Goal: Communication & Community: Answer question/provide support

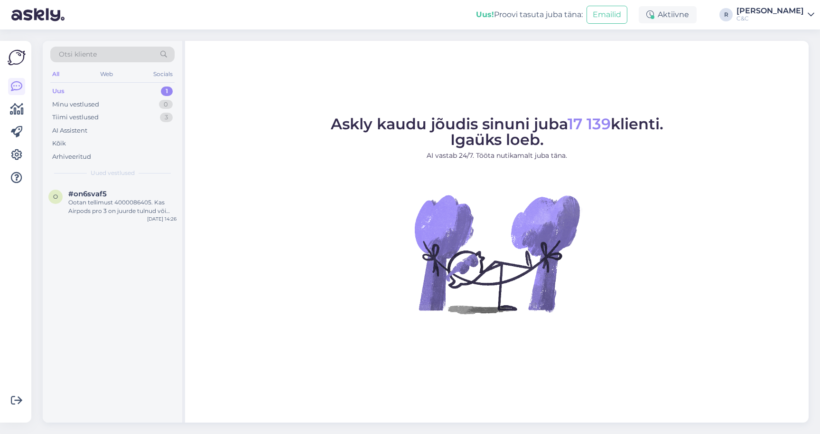
click at [133, 89] on div "Uus 1" at bounding box center [112, 91] width 124 height 13
click at [142, 212] on div "Ootan tellimust 4000086405. Kas Airpods pro 3 on juurde tulnud või millal oodat…" at bounding box center [122, 206] width 108 height 17
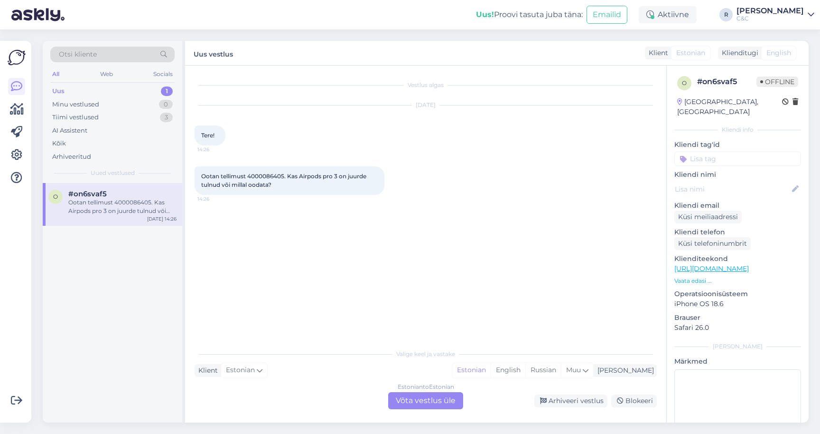
click at [423, 401] on div "Estonian to Estonian Võta vestlus üle" at bounding box center [425, 400] width 75 height 17
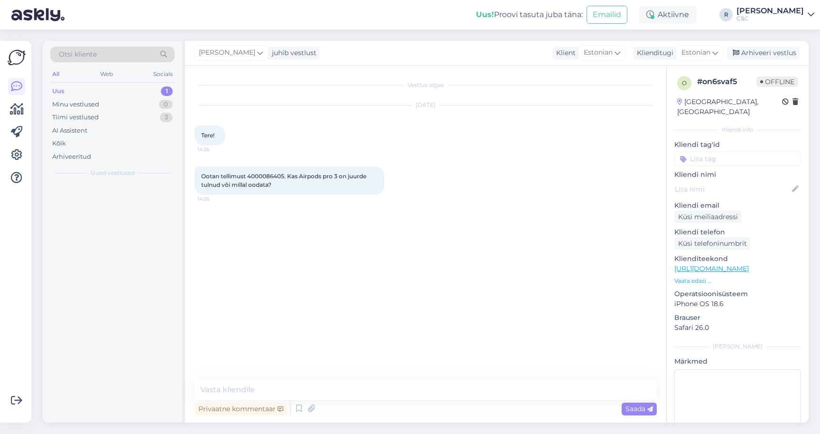
click at [403, 401] on div "Privaatne kommentaar Saada" at bounding box center [426, 408] width 462 height 18
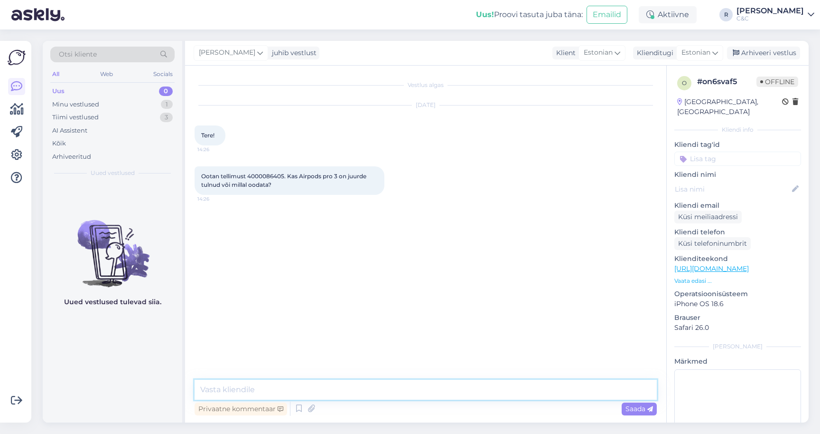
click at [403, 393] on textarea at bounding box center [426, 389] width 462 height 20
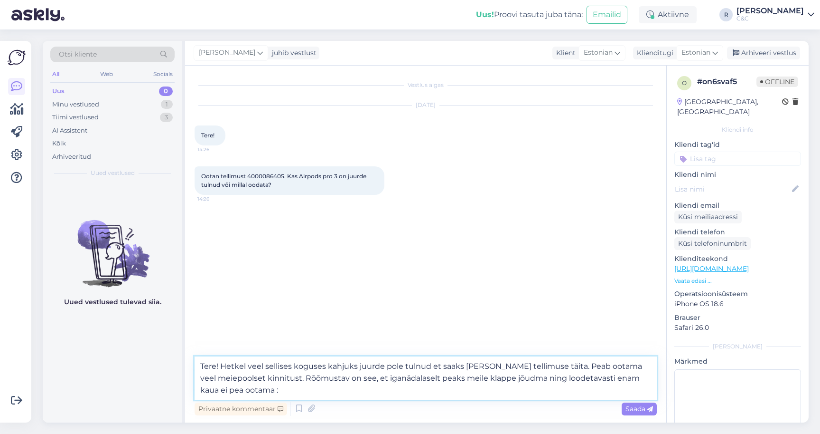
type textarea "Tere! Hetkel veel sellises koguses kahjuks juurde pole tulnud et saaks ka teie …"
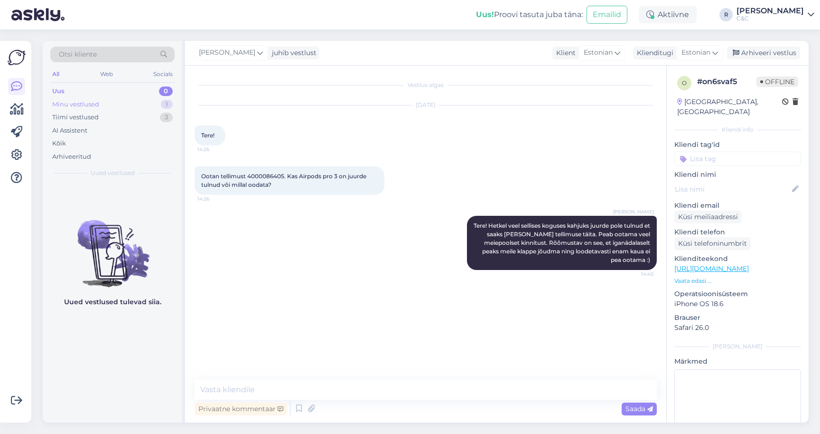
click at [156, 104] on div "Minu vestlused 1" at bounding box center [112, 104] width 124 height 13
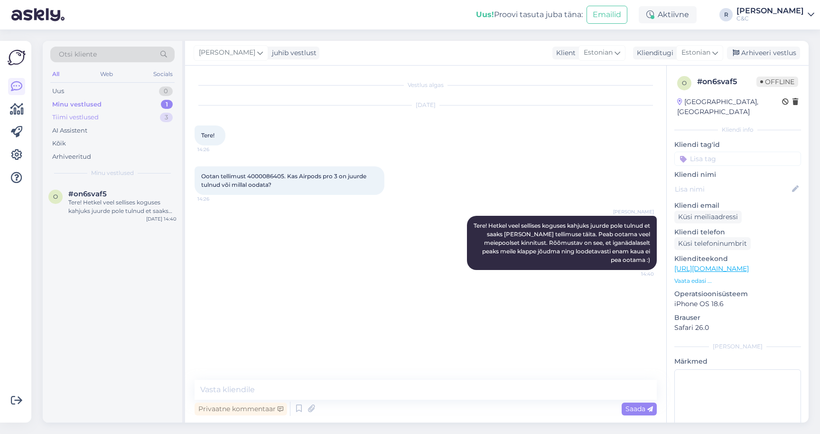
click at [144, 116] on div "Tiimi vestlused 3" at bounding box center [112, 117] width 124 height 13
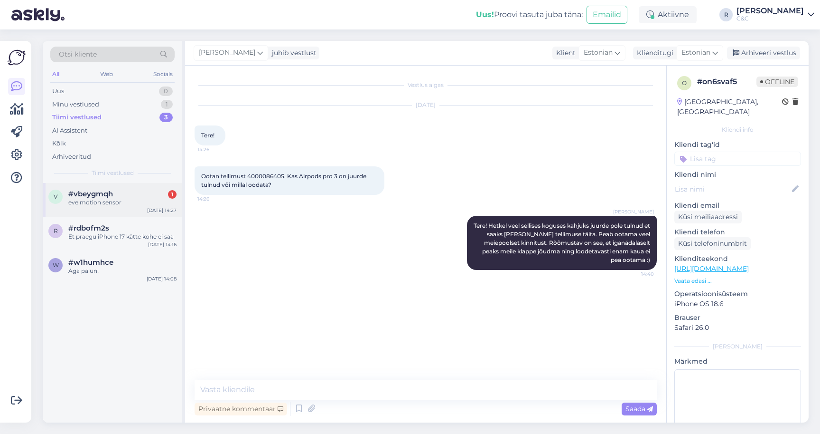
click at [115, 191] on div "#vbeygmqh 1" at bounding box center [122, 193] width 108 height 9
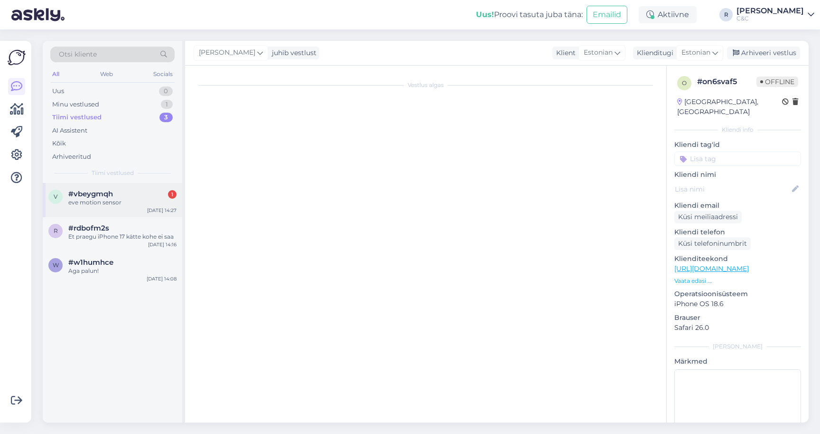
scroll to position [209, 0]
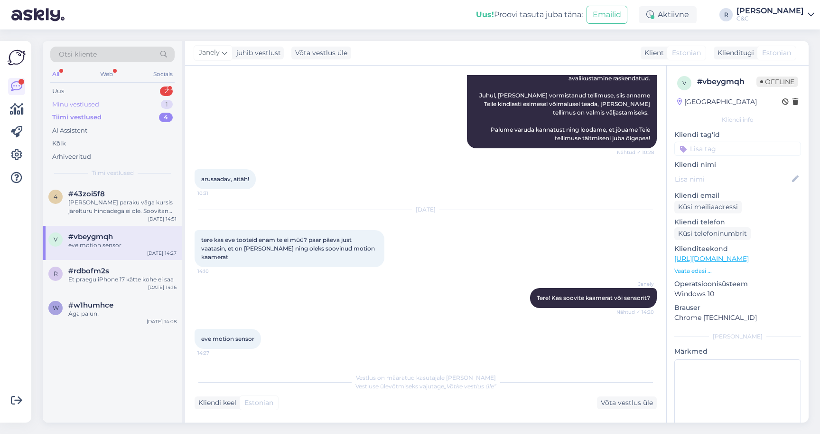
click at [144, 100] on div "Minu vestlused 1" at bounding box center [112, 104] width 124 height 13
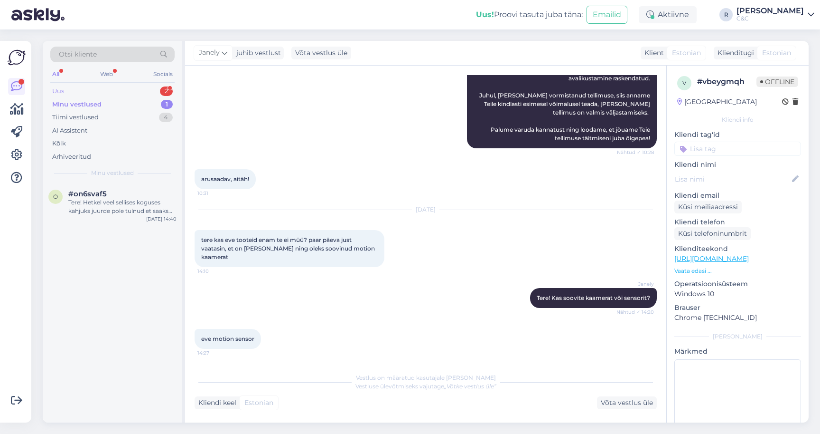
click at [144, 95] on div "Uus 2" at bounding box center [112, 91] width 124 height 13
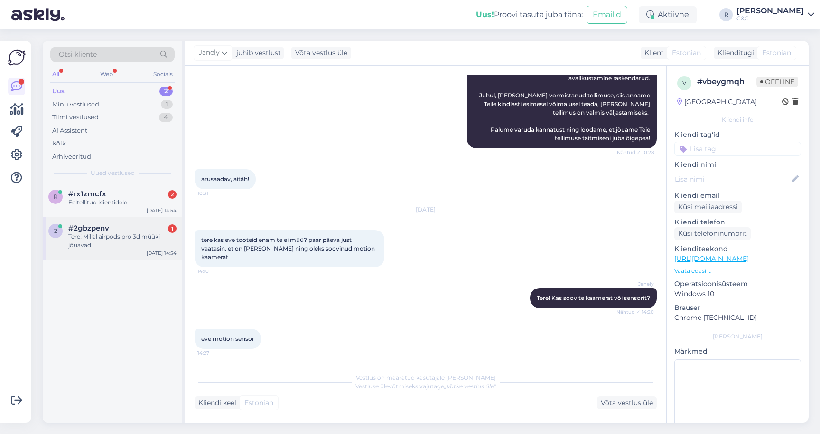
click at [109, 230] on span "#2gbzpenv" at bounding box center [88, 228] width 41 height 9
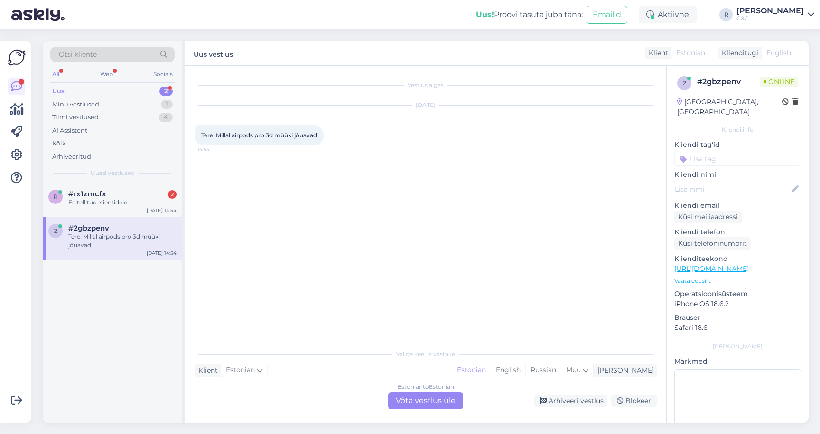
click at [433, 405] on div "Estonian to Estonian Võta vestlus üle" at bounding box center [425, 400] width 75 height 17
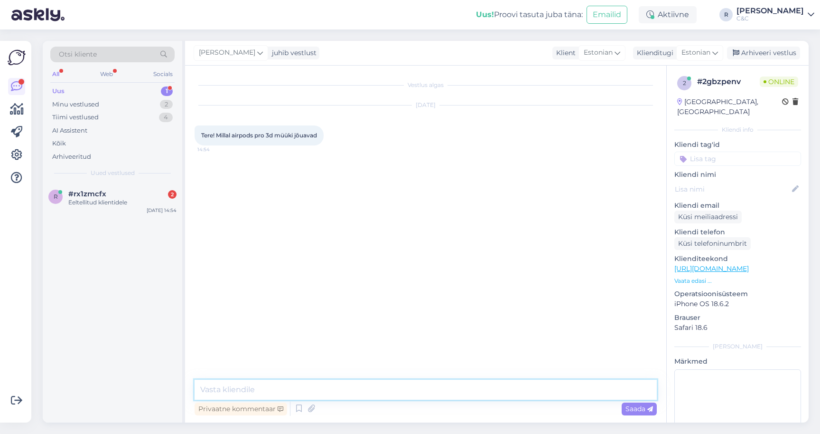
click at [367, 389] on textarea at bounding box center [426, 389] width 462 height 20
click at [309, 401] on icon at bounding box center [311, 408] width 13 height 14
click at [297, 407] on icon at bounding box center [298, 408] width 11 height 14
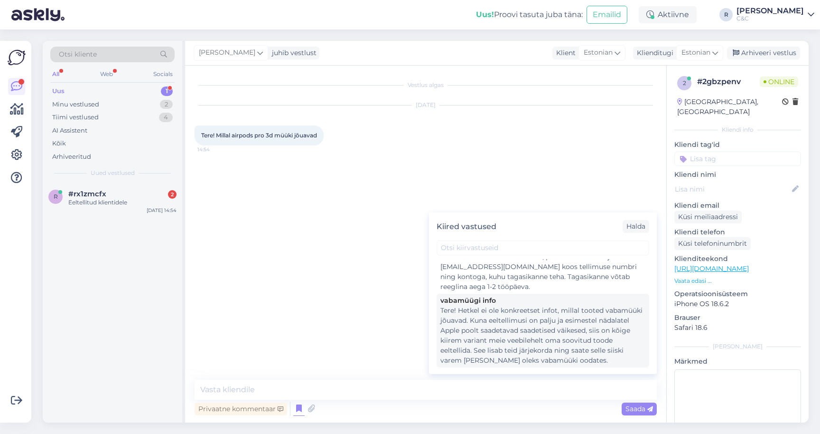
scroll to position [105, 0]
click at [523, 349] on div "Tere! Hetkel ei ole konkreetset infot, millal tooted vabamüüki jõuavad. Kuna ee…" at bounding box center [543, 332] width 205 height 60
type textarea "Tere! Hetkel ei ole konkreetset infot, millal tooted vabamüüki jõuavad. Kuna ee…"
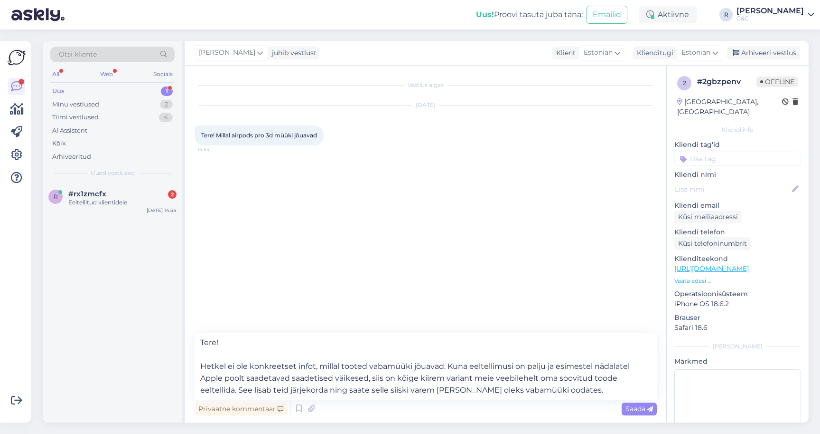
click at [411, 405] on div "Privaatne kommentaar Saada" at bounding box center [426, 408] width 462 height 18
click at [415, 377] on textarea "Tere! Hetkel ei ole konkreetset infot, millal tooted vabamüüki jõuavad. Kuna ee…" at bounding box center [426, 365] width 462 height 67
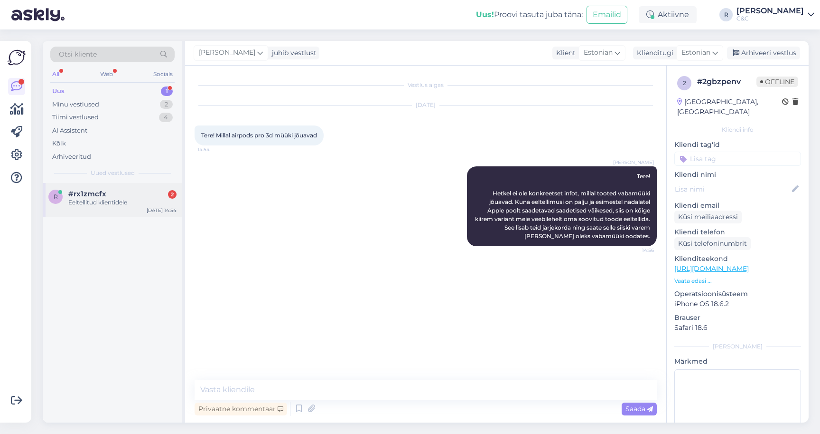
click at [134, 192] on div "#rx1zmcfx 2" at bounding box center [122, 193] width 108 height 9
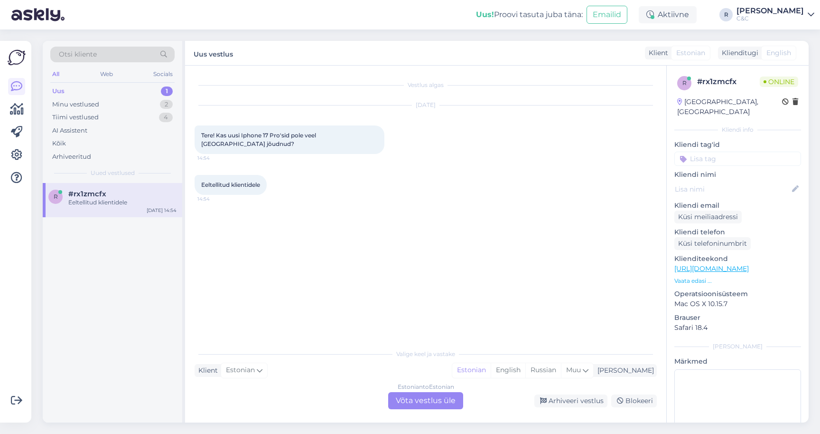
click at [427, 400] on div "Estonian to Estonian Võta vestlus üle" at bounding box center [425, 400] width 75 height 17
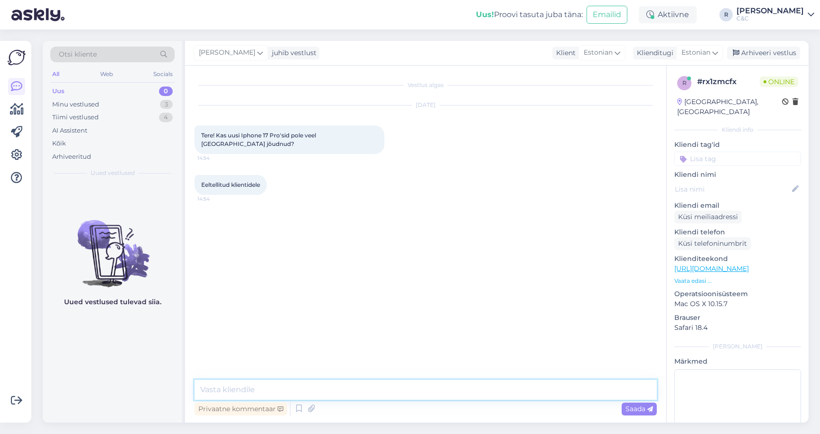
click at [397, 390] on textarea at bounding box center [426, 389] width 462 height 20
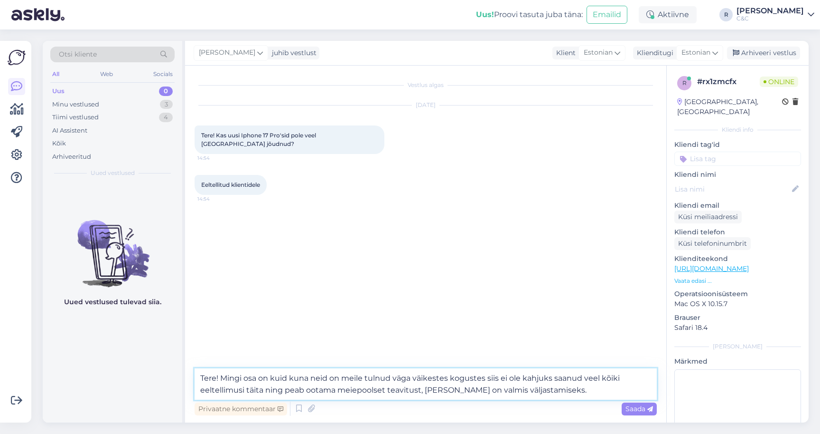
type textarea "Tere! Mingi osa on kuid kuna neid on meile tulnud väga väikestes kogustes siis …"
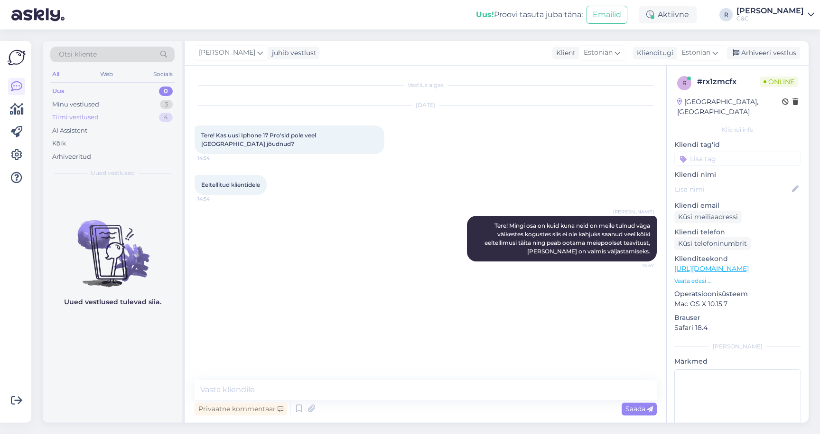
click at [132, 111] on div "Tiimi vestlused 4" at bounding box center [112, 117] width 124 height 13
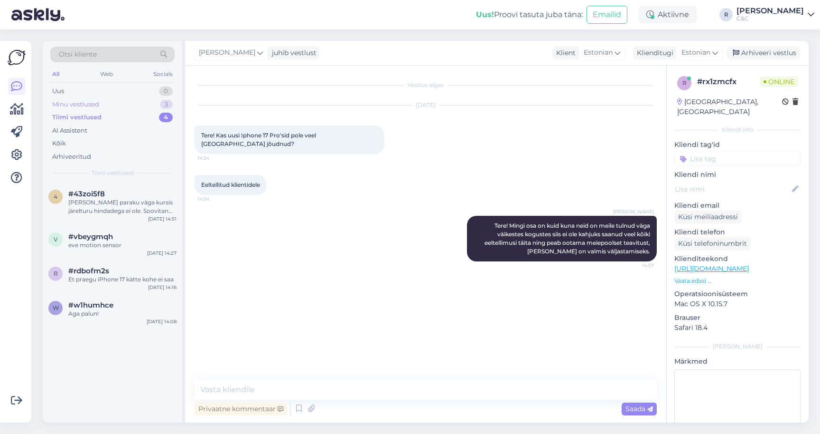
click at [132, 104] on div "Minu vestlused 3" at bounding box center [112, 104] width 124 height 13
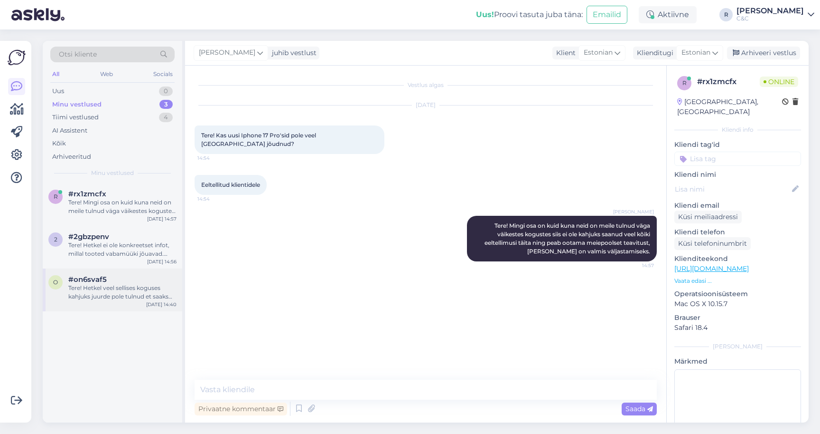
click at [116, 283] on div "Tere! Hetkel veel sellises koguses kahjuks juurde pole tulnud et saaks ka teie …" at bounding box center [122, 291] width 108 height 17
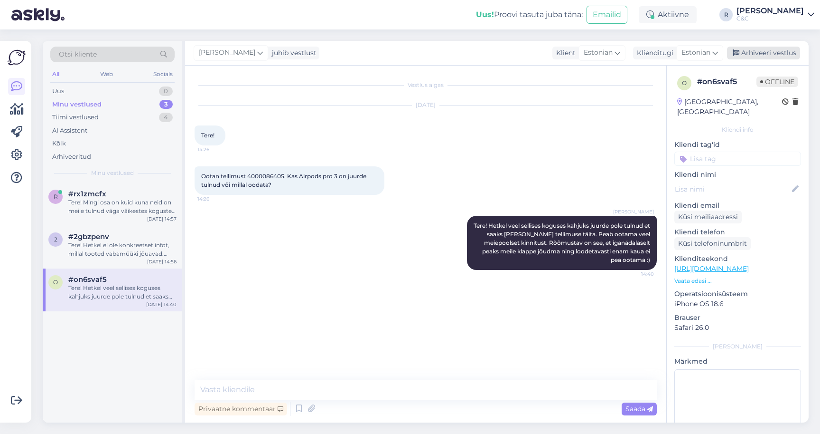
click at [778, 54] on div "Arhiveeri vestlus" at bounding box center [763, 53] width 73 height 13
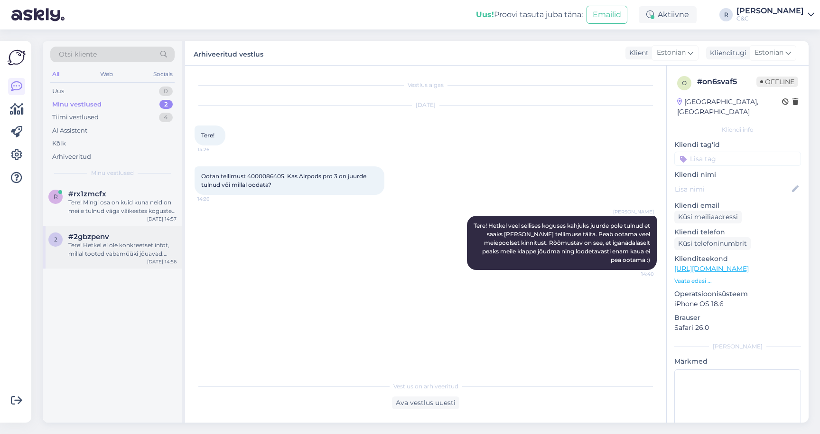
click at [143, 233] on div "#2gbzpenv" at bounding box center [122, 236] width 108 height 9
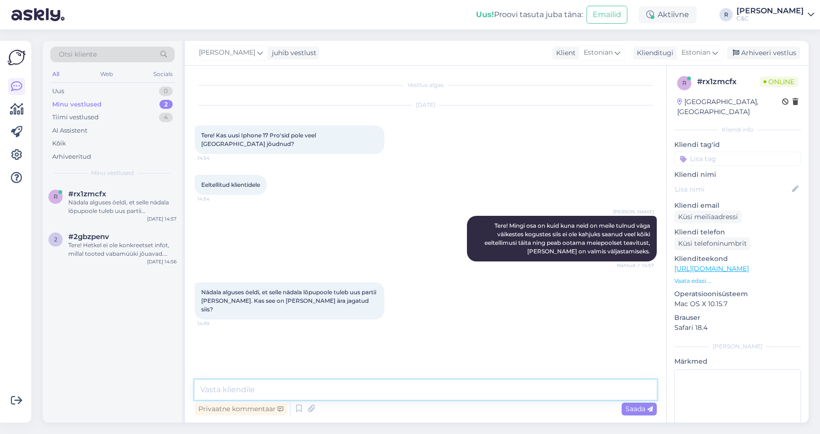
click at [324, 388] on textarea at bounding box center [426, 389] width 462 height 20
click at [228, 396] on textarea "Jah" at bounding box center [426, 389] width 462 height 20
type textarea "Jah."
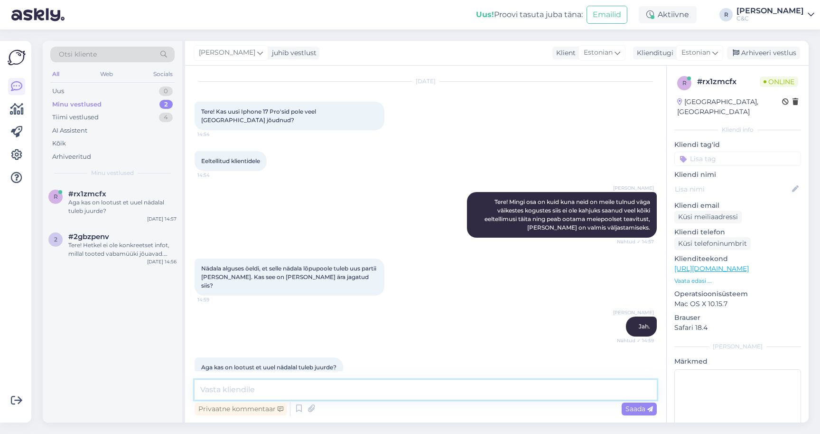
scroll to position [23, 0]
click at [274, 393] on textarea at bounding box center [426, 389] width 462 height 20
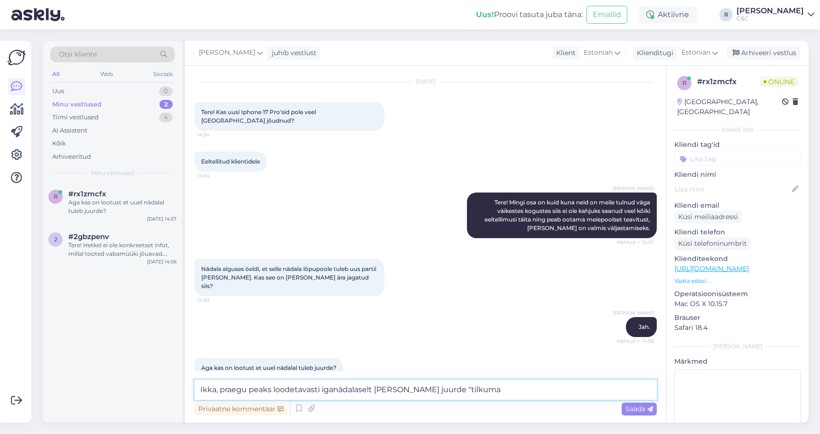
type textarea "Ikka, praegu peaks loodetavasti iganädalaselt kaupa juurde "tilkuma""
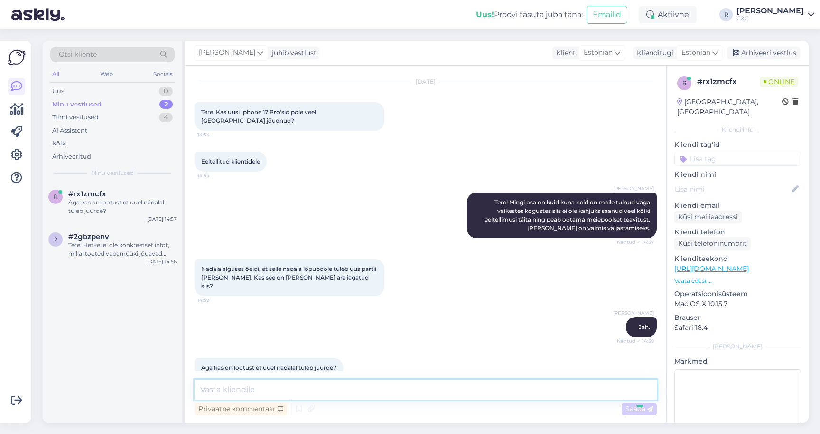
scroll to position [73, 0]
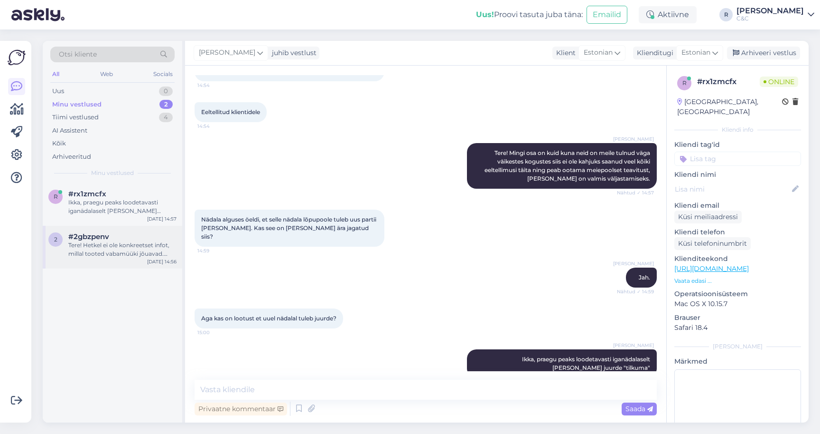
click at [91, 248] on div "Tere! Hetkel ei ole konkreetset infot, millal tooted vabamüüki jõuavad. Kuna ee…" at bounding box center [122, 249] width 108 height 17
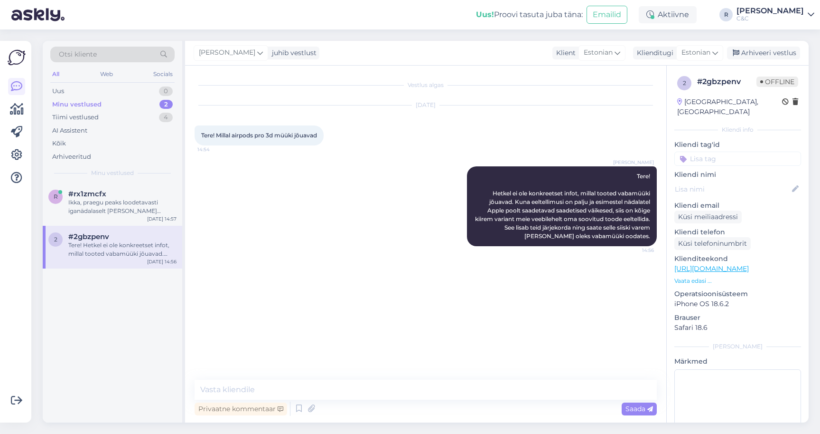
click at [778, 46] on div "[PERSON_NAME] juhib vestlust Klient [DEMOGRAPHIC_DATA] Klienditugi Estonian Arh…" at bounding box center [497, 53] width 624 height 25
click at [766, 57] on div "Arhiveeri vestlus" at bounding box center [763, 53] width 73 height 13
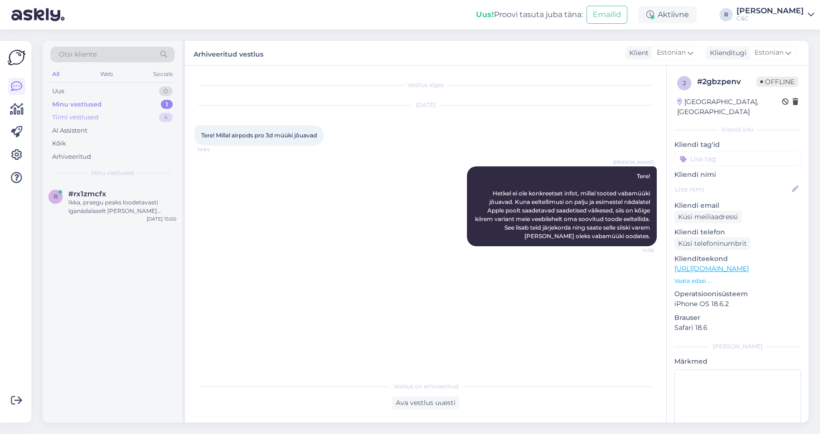
click at [148, 111] on div "Tiimi vestlused 4" at bounding box center [112, 117] width 124 height 13
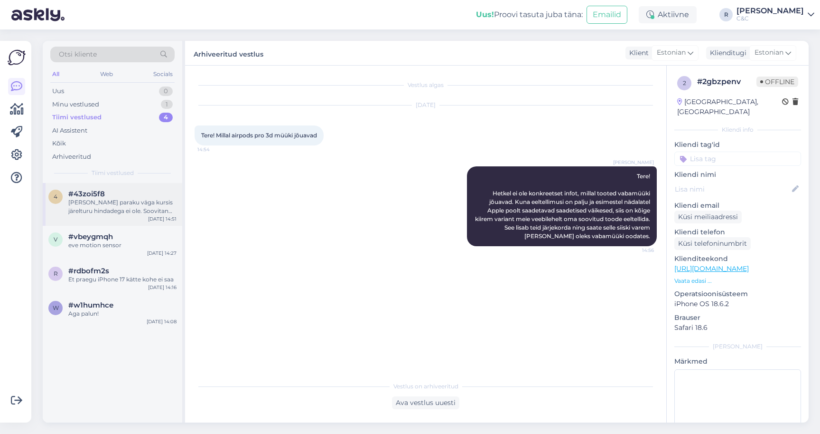
click at [116, 223] on div "4 #43zoi5f8 Mina paraku väga kursis järelturu hindadega ei ole. Soovitan ehk va…" at bounding box center [113, 204] width 140 height 43
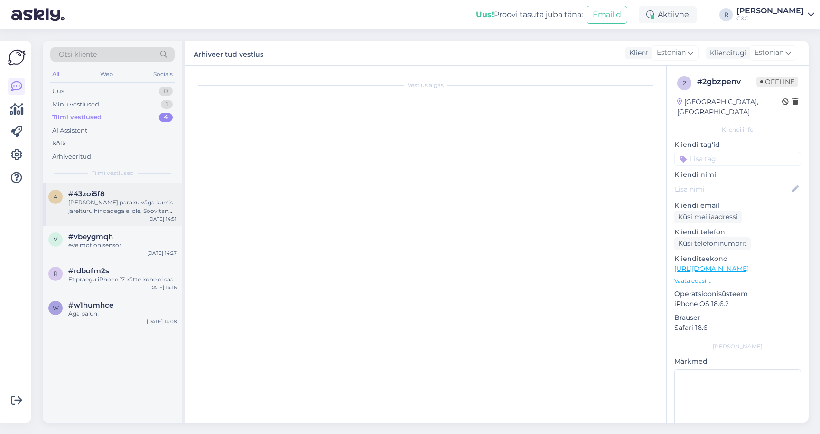
scroll to position [13, 0]
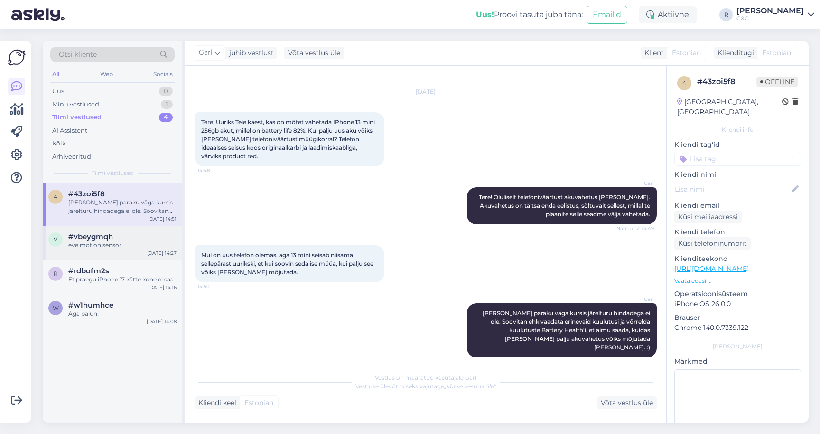
click at [106, 249] on div "v #vbeygmqh eve motion sensor Sep 26 14:27" at bounding box center [113, 243] width 140 height 34
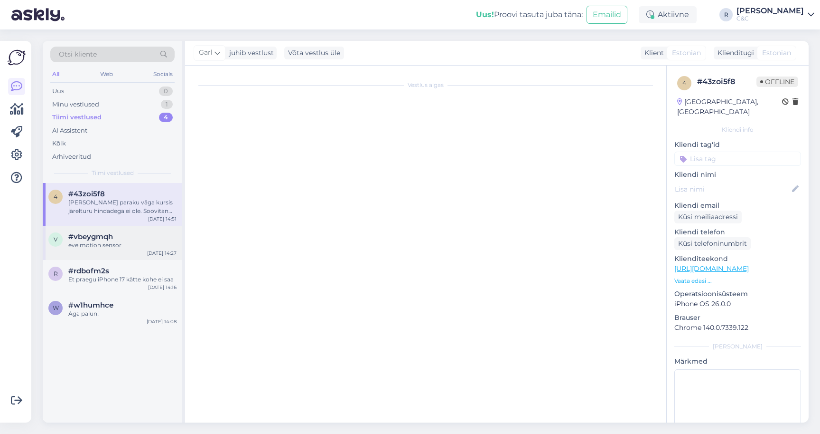
scroll to position [209, 0]
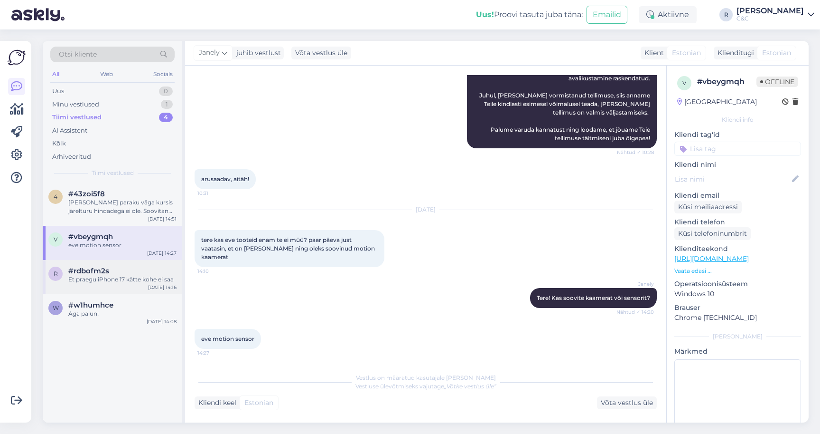
click at [103, 275] on div "Et praegu iPhone 17 kätte kohe ei saa" at bounding box center [122, 279] width 108 height 9
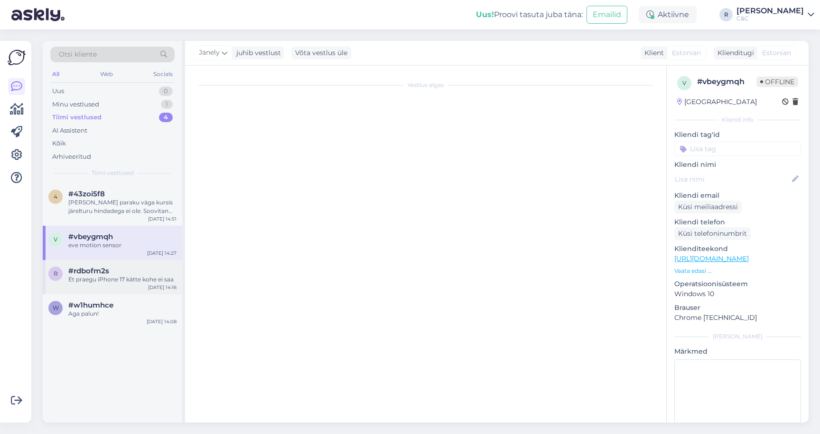
scroll to position [0, 0]
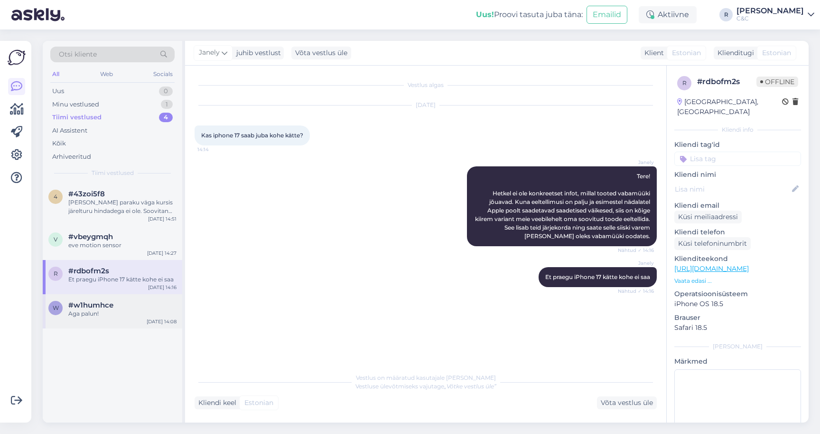
click at [96, 311] on div "Aga palun!" at bounding box center [122, 313] width 108 height 9
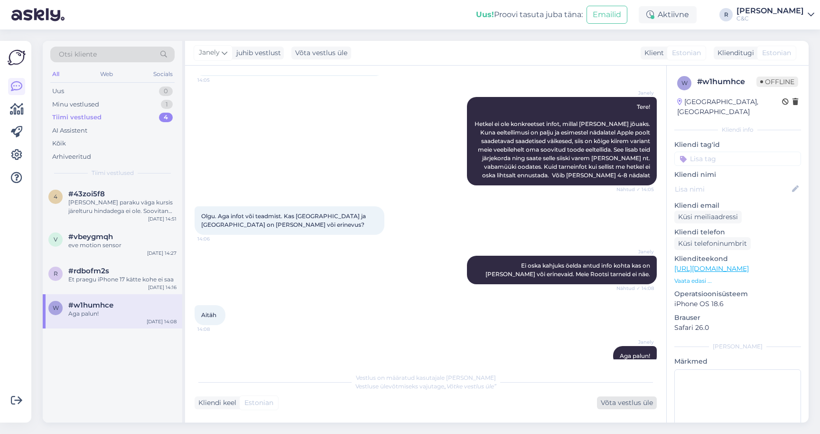
click at [617, 404] on div "Võta vestlus üle" at bounding box center [627, 402] width 60 height 13
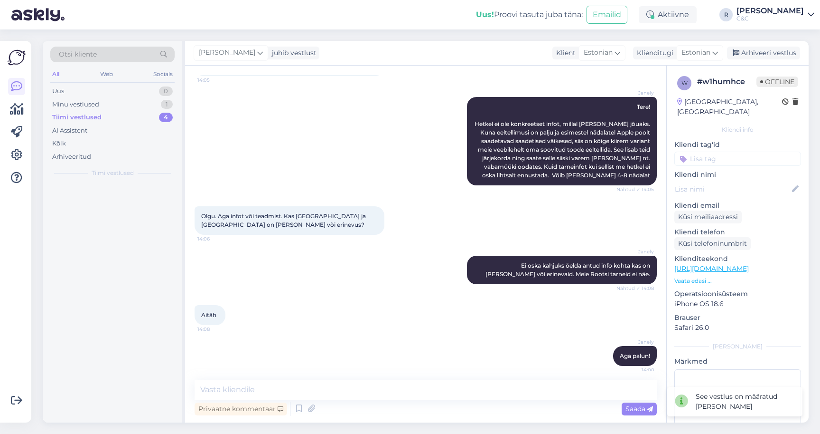
scroll to position [115, 0]
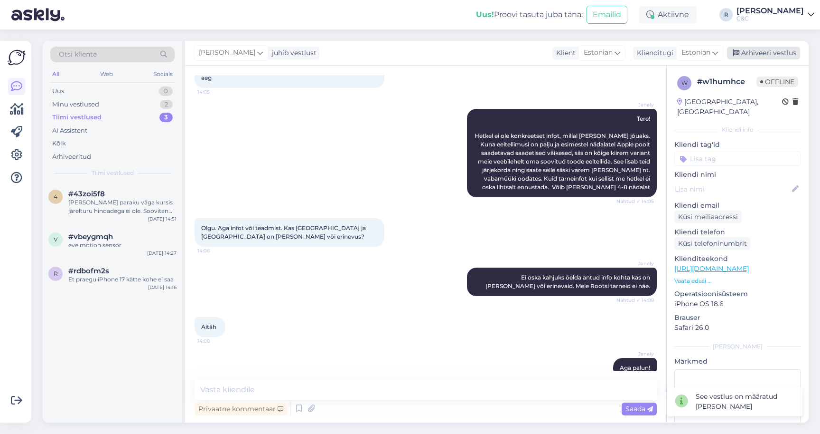
click at [753, 51] on div "Arhiveeri vestlus" at bounding box center [763, 53] width 73 height 13
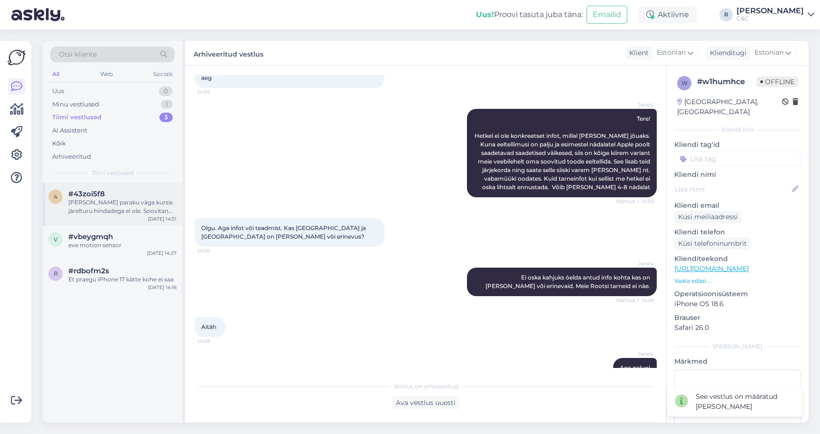
click at [124, 211] on div "Mina paraku väga kursis järelturu hindadega ei ole. Soovitan ehk vaadata erinev…" at bounding box center [122, 206] width 108 height 17
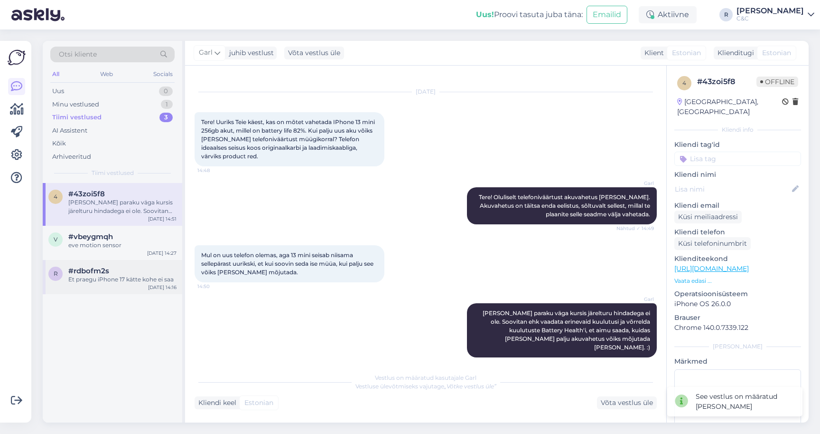
click at [114, 269] on div "#rdbofm2s" at bounding box center [122, 270] width 108 height 9
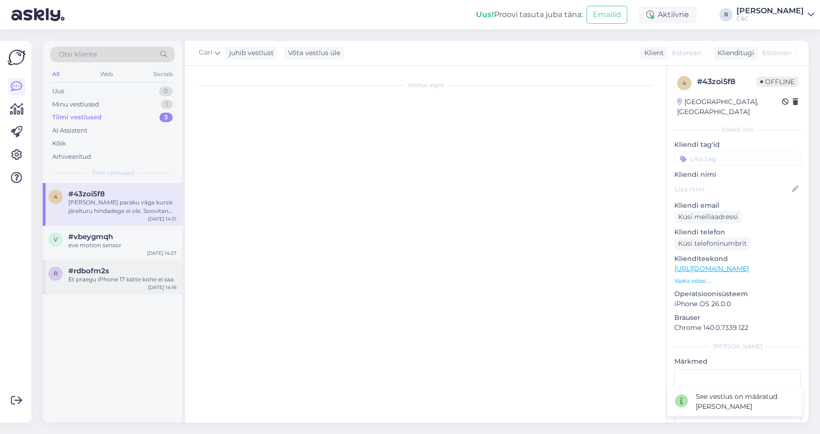
scroll to position [0, 0]
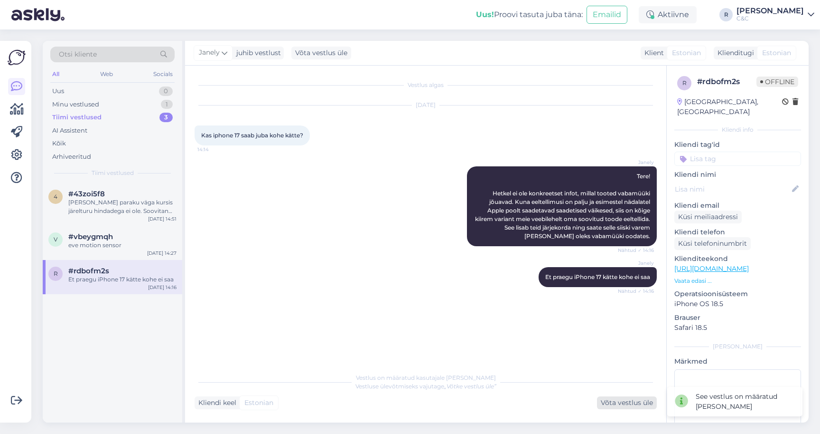
click at [634, 396] on div "Võta vestlus üle" at bounding box center [627, 402] width 60 height 13
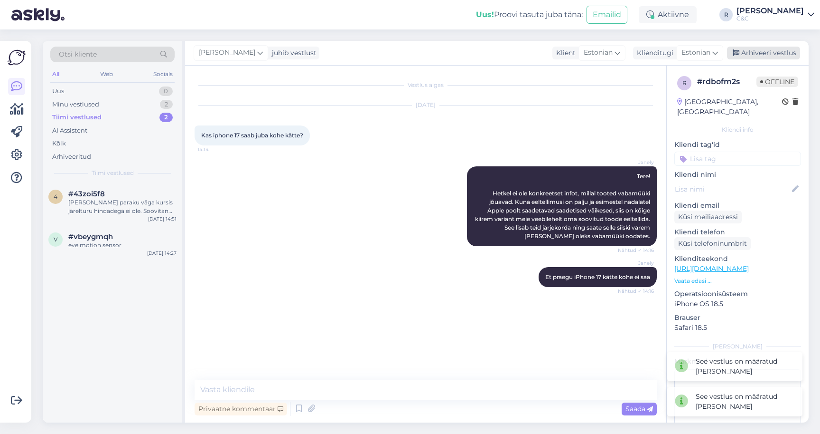
click at [785, 56] on div "Arhiveeri vestlus" at bounding box center [763, 53] width 73 height 13
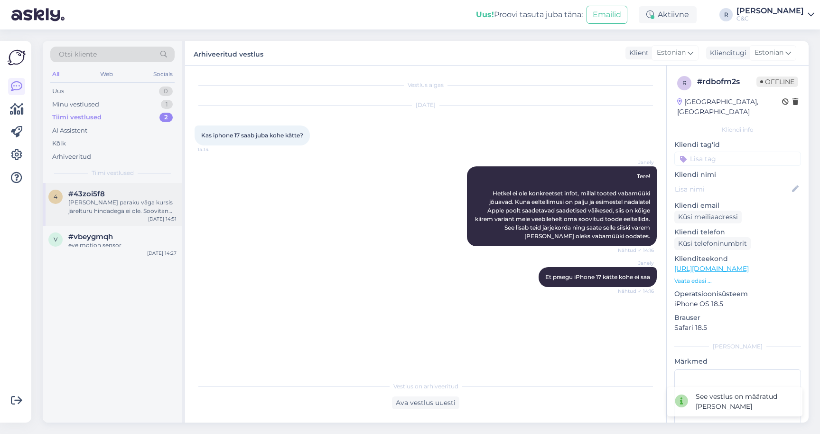
click at [147, 196] on div "#43zoi5f8" at bounding box center [122, 193] width 108 height 9
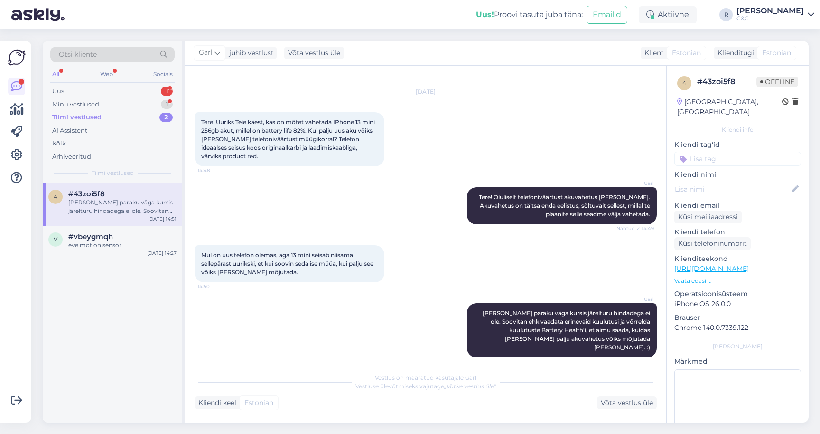
scroll to position [122, 0]
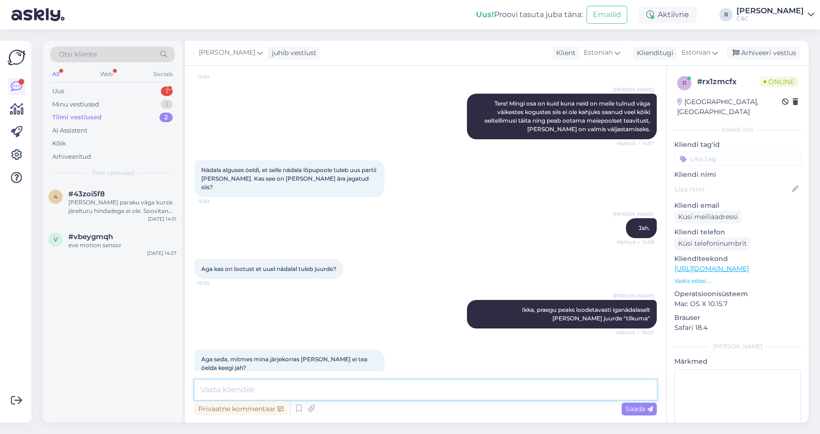
click at [333, 386] on textarea at bounding box center [426, 389] width 462 height 20
click at [330, 388] on textarea at bounding box center [426, 389] width 462 height 20
click at [167, 94] on div "1" at bounding box center [167, 90] width 12 height 9
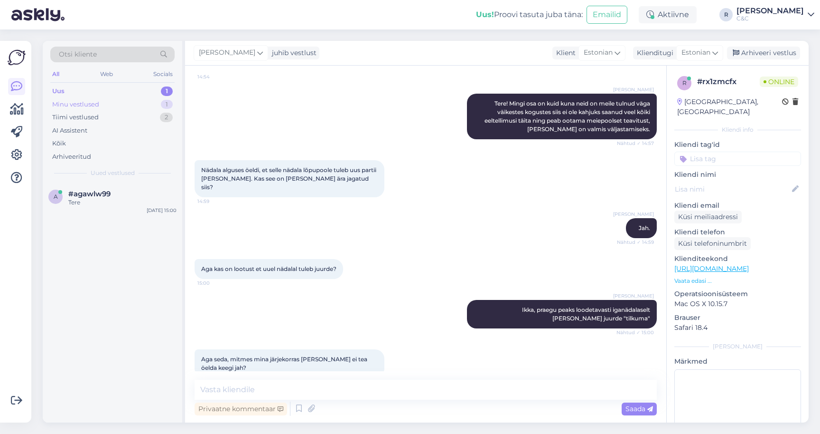
click at [147, 105] on div "Minu vestlused 1" at bounding box center [112, 104] width 124 height 13
click at [283, 387] on textarea at bounding box center [426, 389] width 462 height 20
type textarea "S"
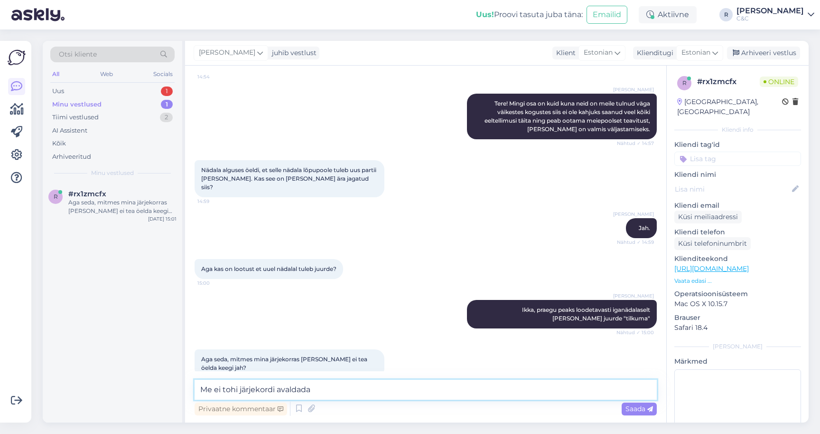
click at [321, 388] on textarea "Me ei tohi järjekordi avaldada" at bounding box center [426, 389] width 462 height 20
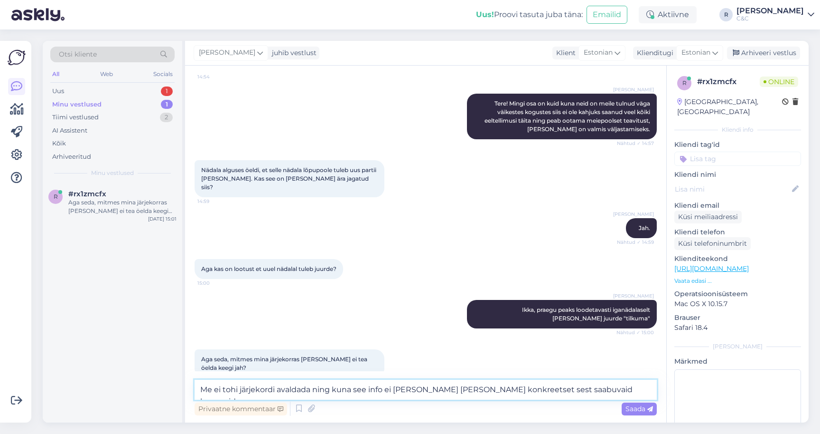
click at [347, 393] on textarea "Me ei tohi järjekordi avaldada ning kuna see info ei anna ka miskit konkreetset…" at bounding box center [426, 389] width 462 height 20
click at [347, 394] on textarea "Me ei tohi järjekordi avaldada ning kuna see info ei anna ka miskit konkreetset…" at bounding box center [426, 389] width 462 height 20
click at [347, 391] on textarea "Me ei tohi järjekordi avaldada ning kuna see info ei anna ka miskit konkreetset…" at bounding box center [426, 389] width 462 height 20
click at [578, 397] on textarea "Me ei tohi järjekordi avaldada ning see info ei anna ka miskit konkreetset sest…" at bounding box center [426, 389] width 462 height 20
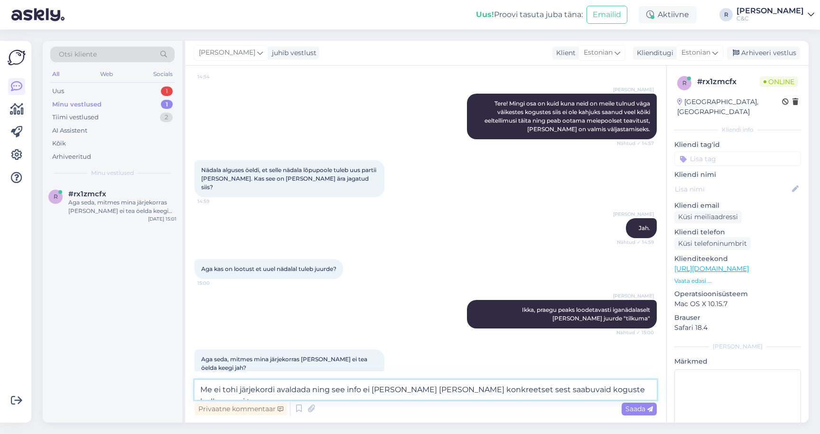
type textarea "Me ei tohi järjekordi avaldada ning see info ei anna ka miskit konkreetset sest…"
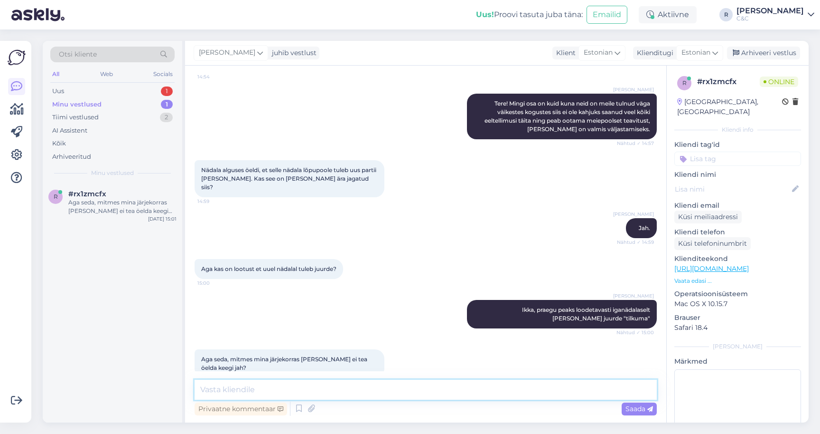
scroll to position [171, 0]
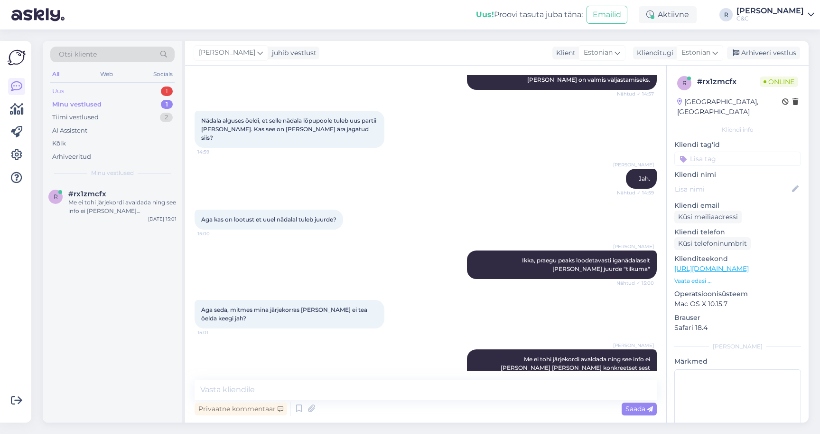
click at [134, 87] on div "Uus 1" at bounding box center [112, 91] width 124 height 13
click at [110, 180] on div "Otsi kliente All Web Socials Uus 1 Minu vestlused 1 Tiimi vestlused 2 AI Assist…" at bounding box center [113, 112] width 140 height 142
click at [108, 189] on span "#agawlw99" at bounding box center [89, 193] width 42 height 9
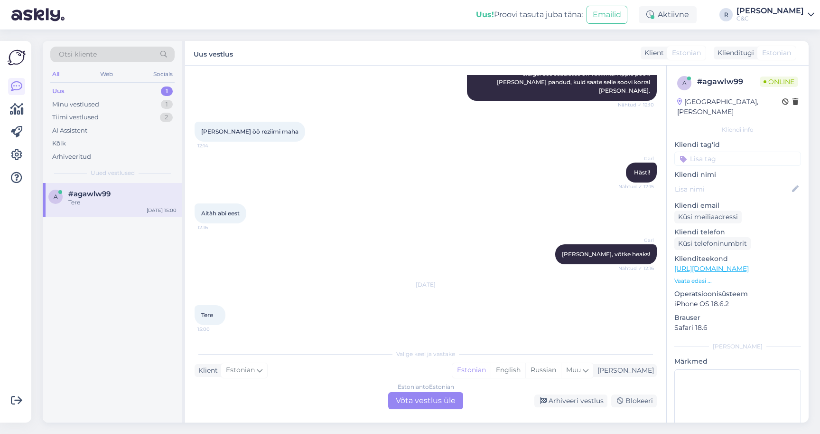
click at [413, 400] on div "Estonian to Estonian Võta vestlus üle" at bounding box center [425, 400] width 75 height 17
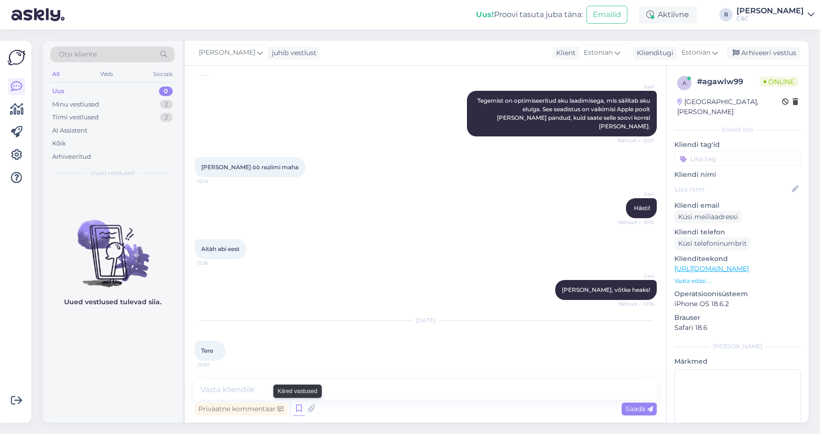
click at [299, 407] on icon at bounding box center [298, 408] width 11 height 14
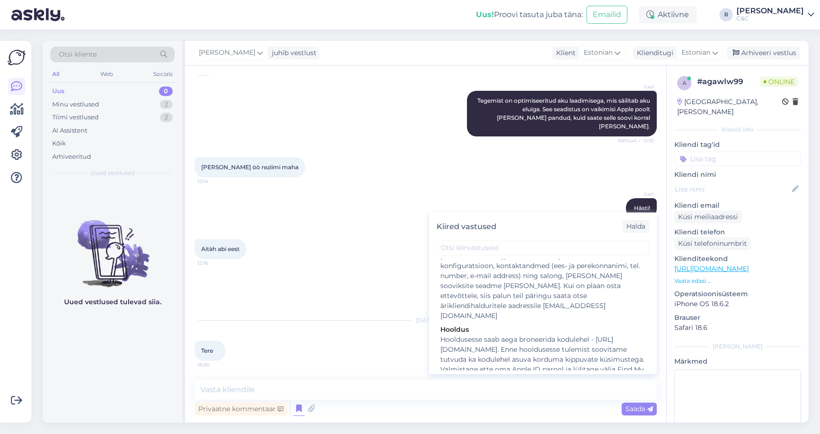
scroll to position [1891, 0]
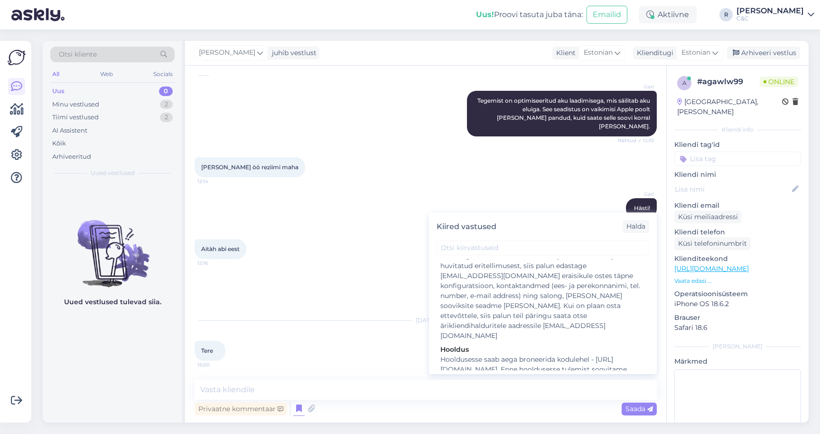
click at [467, 428] on div "Tere! Kuidas saan teid abistada?" at bounding box center [543, 433] width 205 height 10
type textarea "Tere! Kuidas saan teid abistada?"
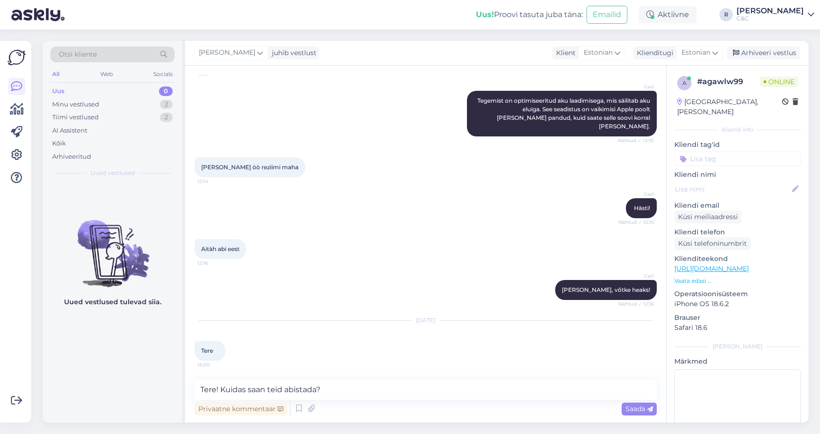
click at [463, 374] on div "Vestlus algas Sep 5 2025 Tere 12:02 Garl Tere! Kuidas saan Teile abiks olla? Nä…" at bounding box center [425, 244] width 481 height 357
click at [449, 385] on textarea "Tere! Kuidas saan teid abistada?" at bounding box center [426, 389] width 462 height 20
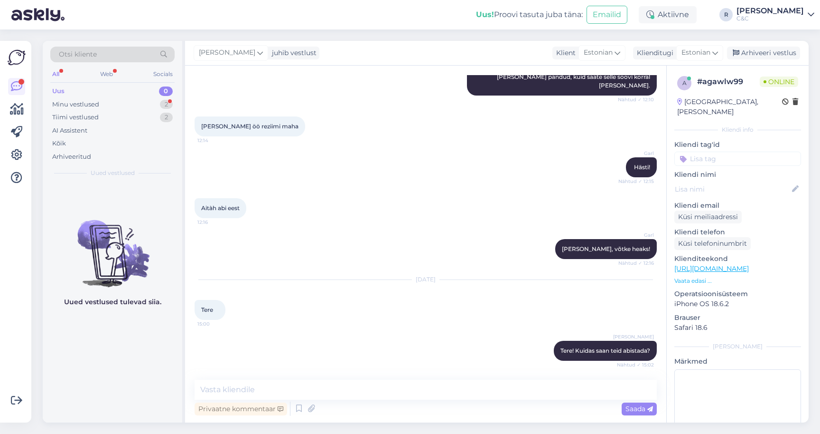
click at [428, 148] on div "Garl Hästi! Nähtud ✓ 12:15" at bounding box center [426, 167] width 462 height 41
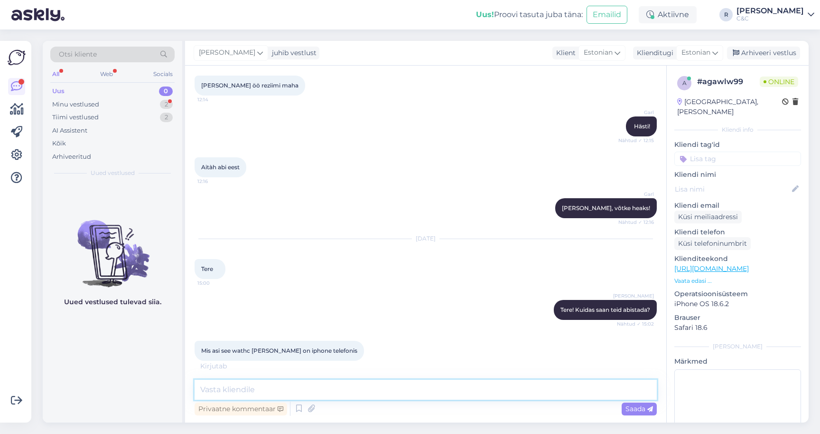
click at [295, 391] on textarea at bounding box center [426, 389] width 462 height 20
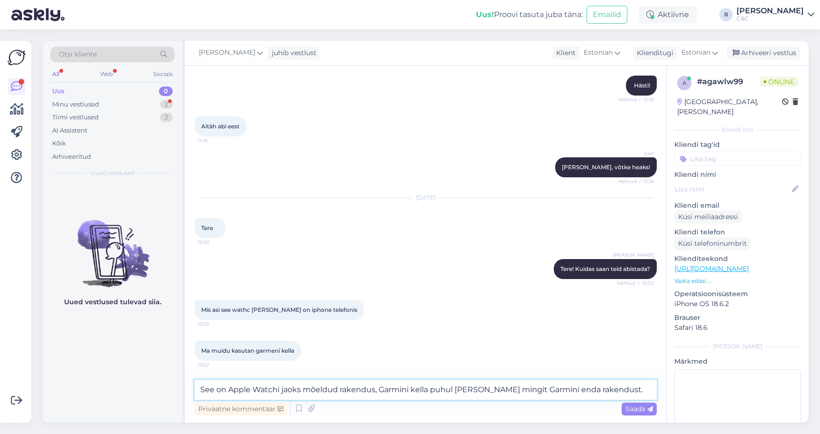
type textarea "See on Apple Watchi jaoks mõeldud rakendus, Garmini kella puhul [PERSON_NAME] m…"
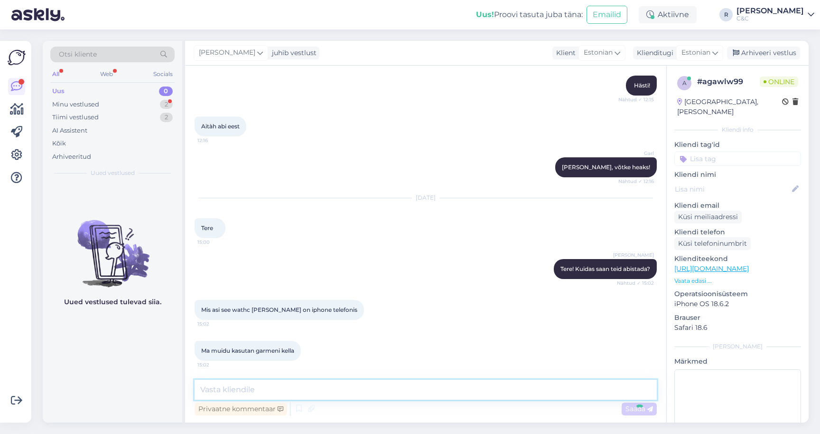
scroll to position [542, 0]
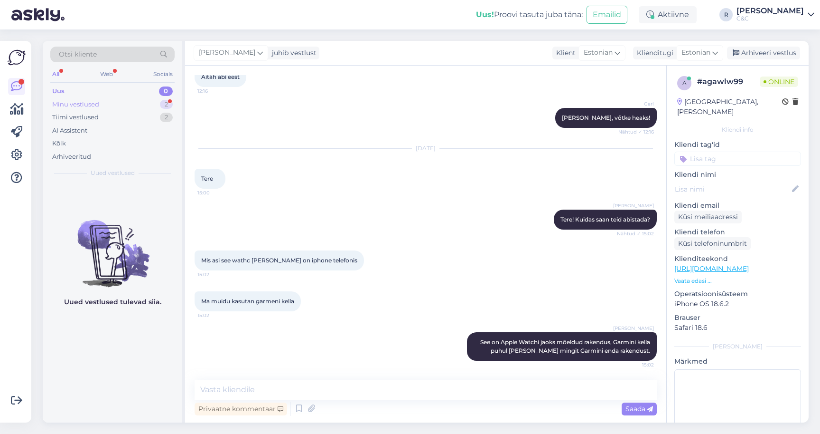
click at [107, 101] on div "Minu vestlused 2" at bounding box center [112, 104] width 124 height 13
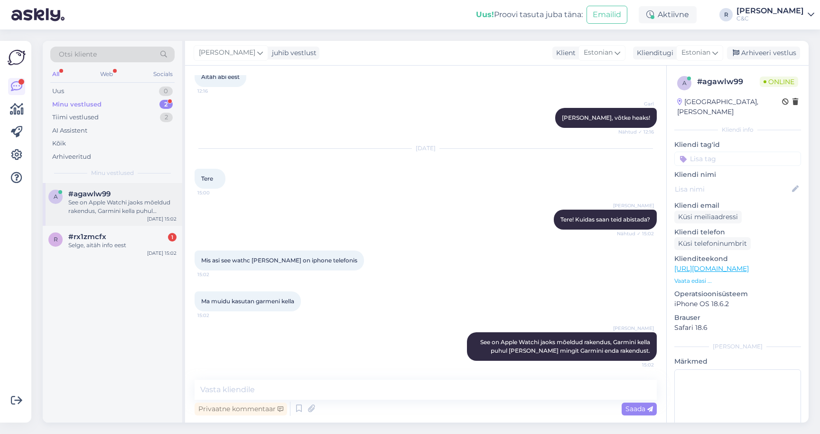
click at [95, 223] on div "a #agawlw99 See on Apple Watchi jaoks mõeldud rakendus, Garmini kella puhul ole…" at bounding box center [113, 204] width 140 height 43
click at [92, 235] on span "#rx1zmcfx" at bounding box center [87, 236] width 38 height 9
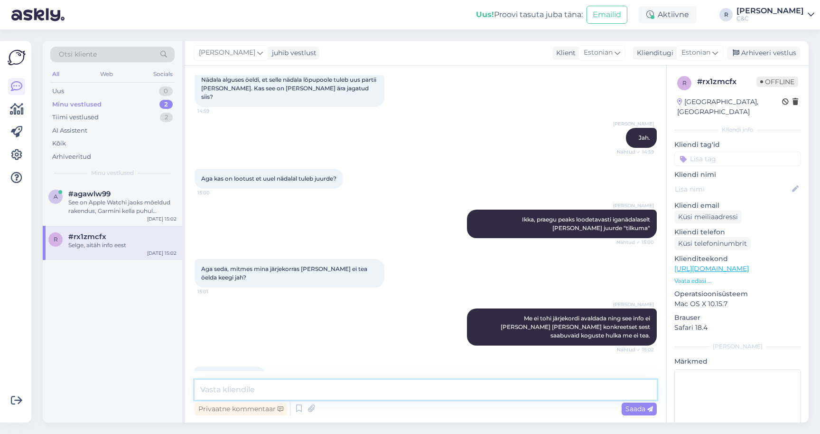
click at [280, 387] on textarea at bounding box center [426, 389] width 462 height 20
type textarea "Ikka, head!"
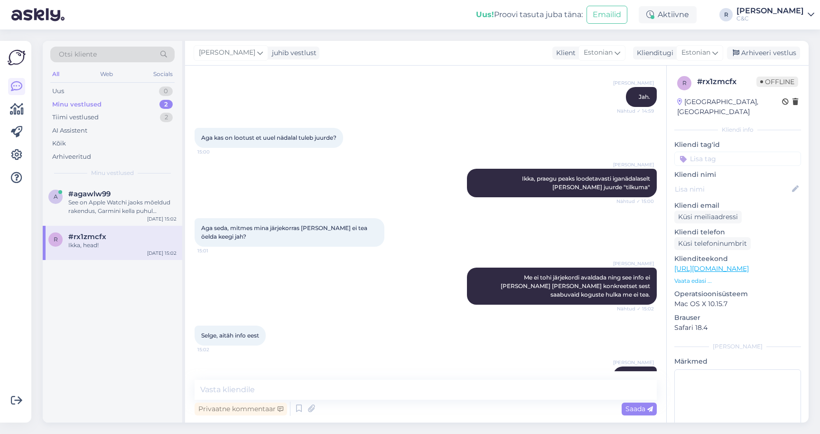
click at [361, 99] on div "Ross Jah. Nähtud ✓ 14:59" at bounding box center [426, 96] width 462 height 41
click at [115, 196] on div "#agawlw99" at bounding box center [122, 193] width 108 height 9
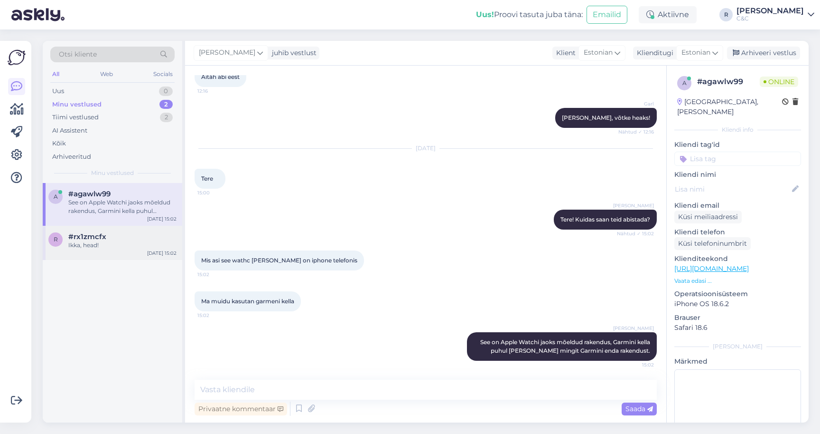
click at [98, 245] on div "Ikka, head!" at bounding box center [122, 245] width 108 height 9
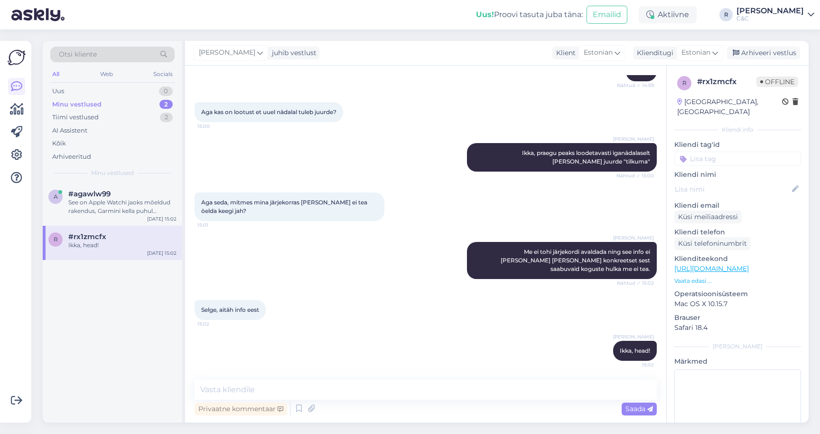
scroll to position [253, 0]
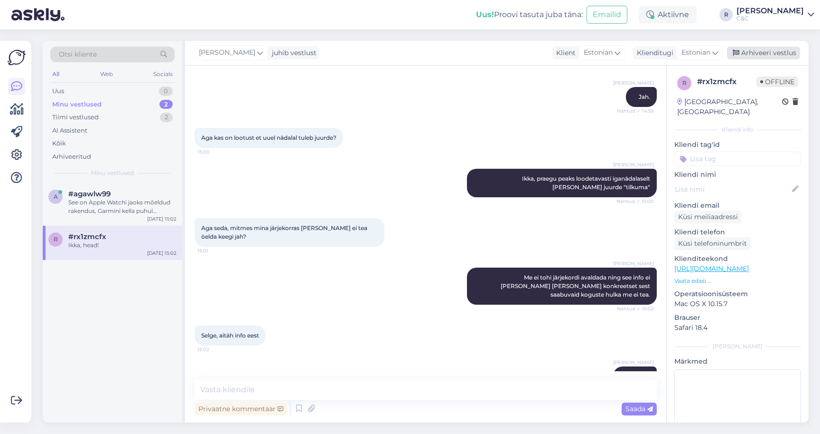
click at [767, 54] on div "Arhiveeri vestlus" at bounding box center [763, 53] width 73 height 13
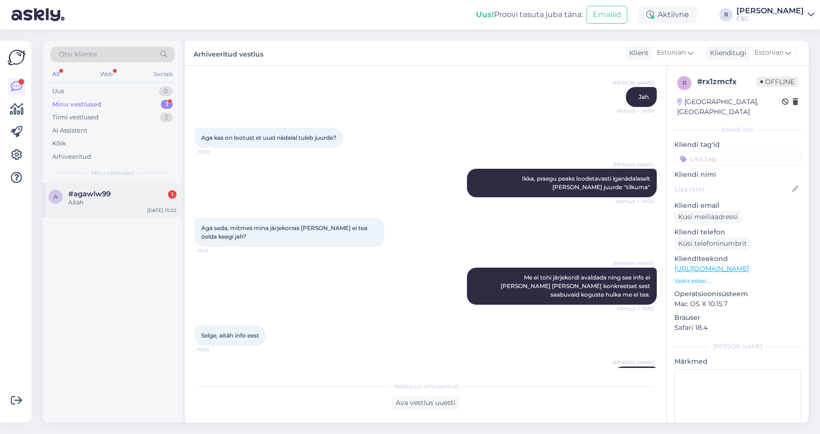
click at [100, 200] on div "Aitàh" at bounding box center [122, 202] width 108 height 9
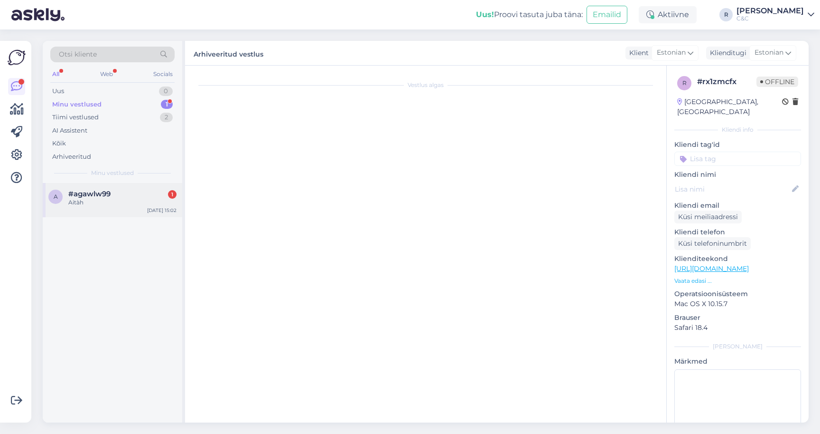
click at [140, 195] on div "#agawlw99 1" at bounding box center [122, 193] width 108 height 9
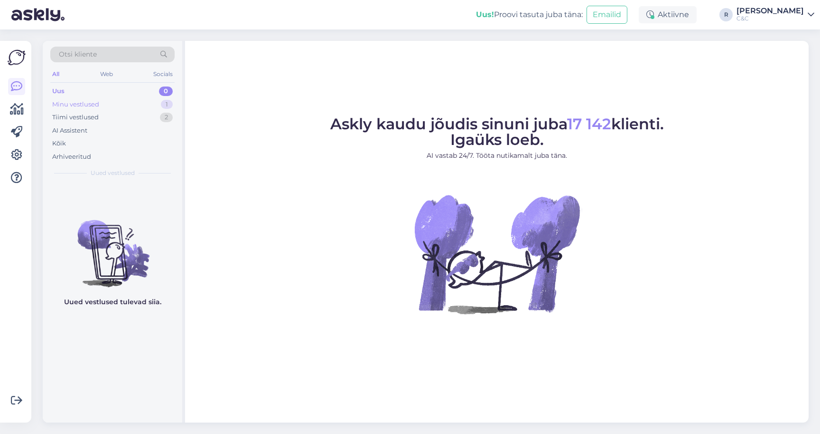
click at [123, 106] on div "Minu vestlused 1" at bounding box center [112, 104] width 124 height 13
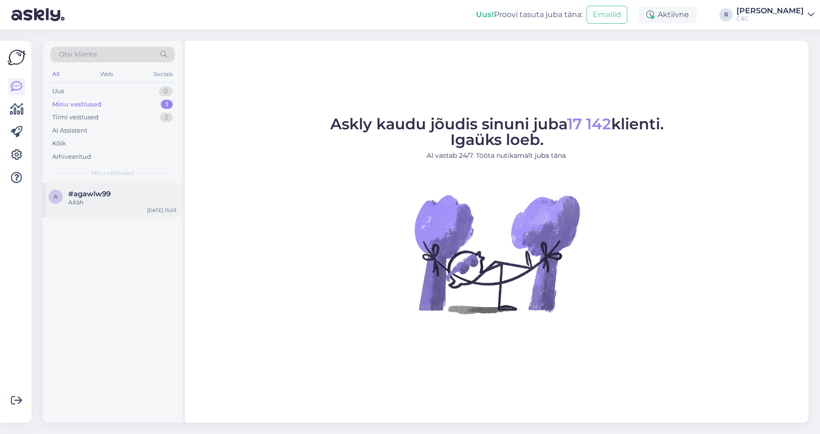
click at [111, 195] on span "#agawlw99" at bounding box center [89, 193] width 42 height 9
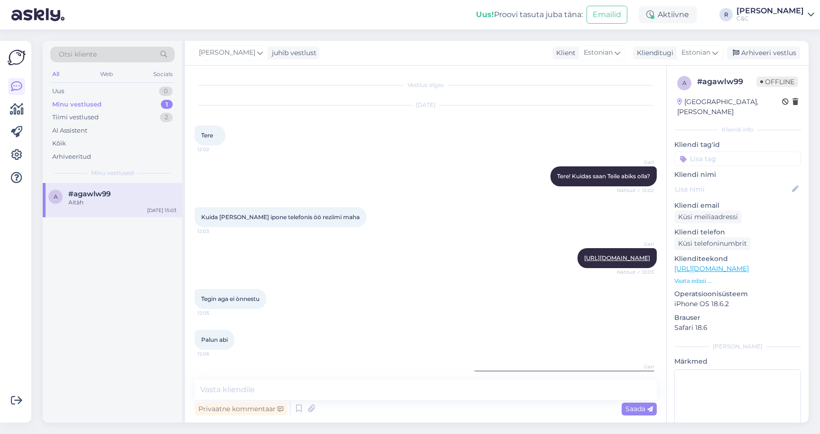
scroll to position [583, 0]
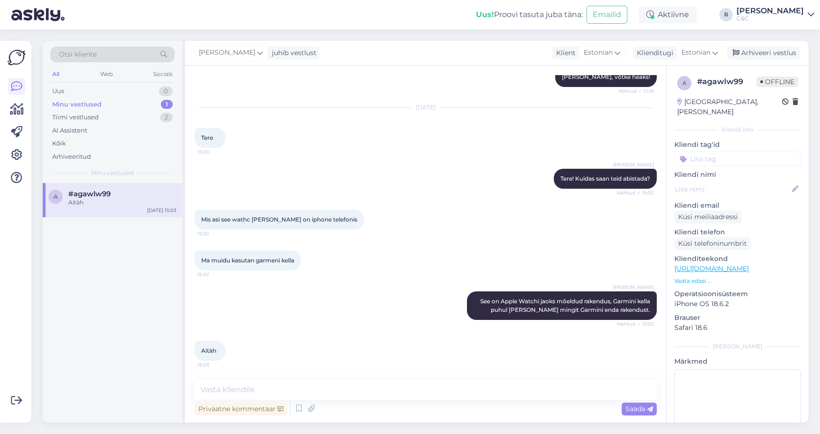
click at [776, 45] on div "[PERSON_NAME] juhib vestlust Klient [DEMOGRAPHIC_DATA] Klienditugi Estonian Arh…" at bounding box center [497, 53] width 624 height 25
click at [771, 53] on div "Arhiveeri vestlus" at bounding box center [763, 53] width 73 height 13
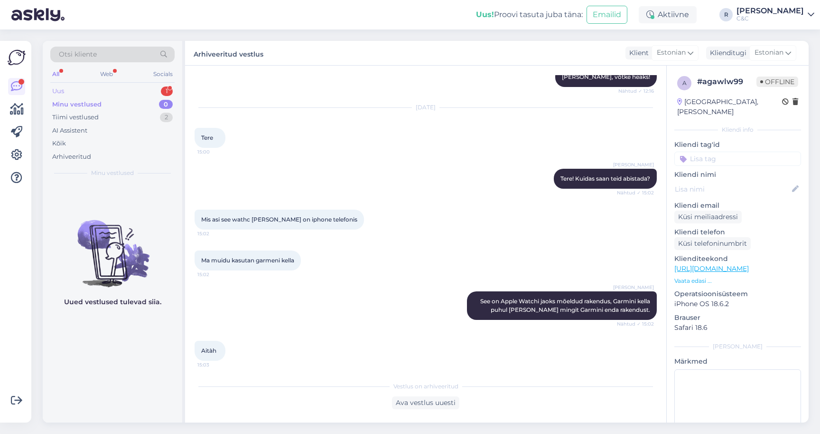
click at [162, 91] on div "1" at bounding box center [167, 90] width 12 height 9
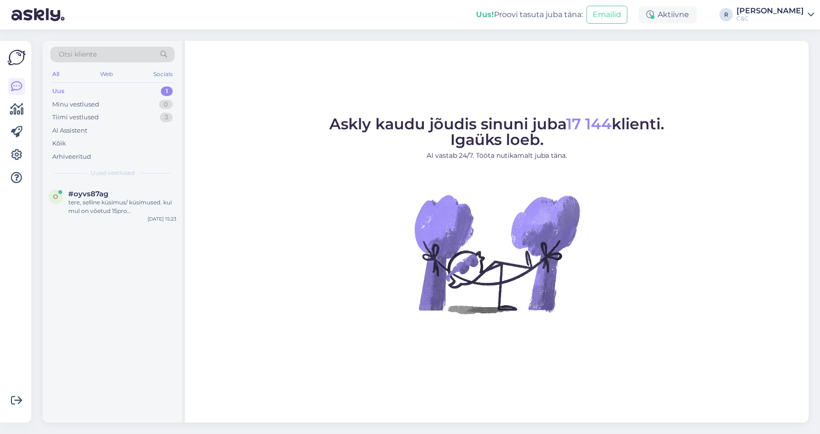
click at [135, 94] on div "Uus 1" at bounding box center [112, 91] width 124 height 13
click at [135, 88] on div "Uus 1" at bounding box center [112, 91] width 124 height 13
click at [96, 224] on div at bounding box center [113, 302] width 140 height 239
click at [99, 215] on div "o #oyvs87ag tere, selline küsimus/ küsimused. kui mul on võetud 15pro max selle…" at bounding box center [113, 204] width 140 height 43
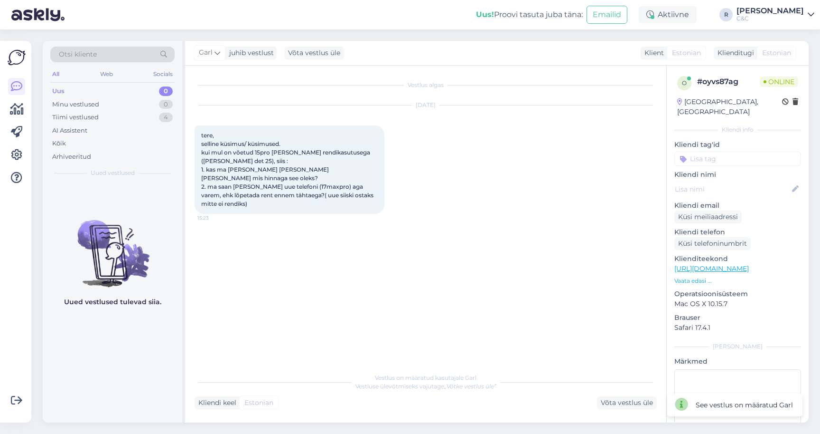
click at [641, 409] on div "Vestlus algas Sep 26 2025 tere, selline küsimus/ küsimused. kui mul on võetud 1…" at bounding box center [425, 244] width 481 height 357
click at [641, 400] on div "Võta vestlus üle" at bounding box center [627, 402] width 60 height 13
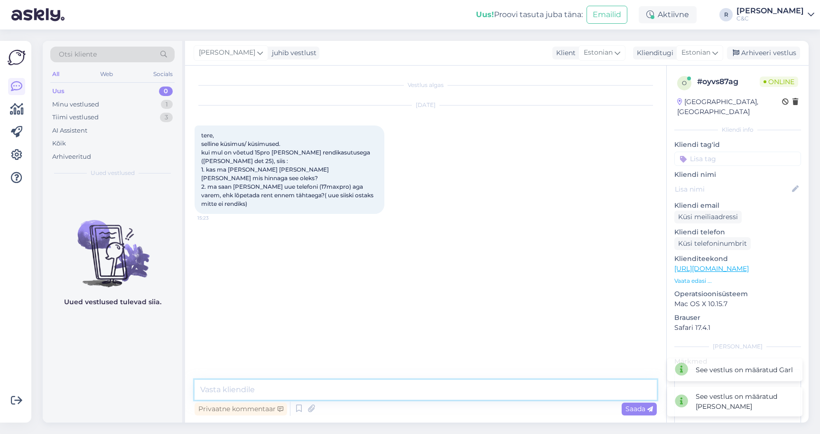
click at [448, 389] on textarea at bounding box center [426, 389] width 462 height 20
click at [160, 100] on div "Minu vestlused 1" at bounding box center [112, 104] width 124 height 13
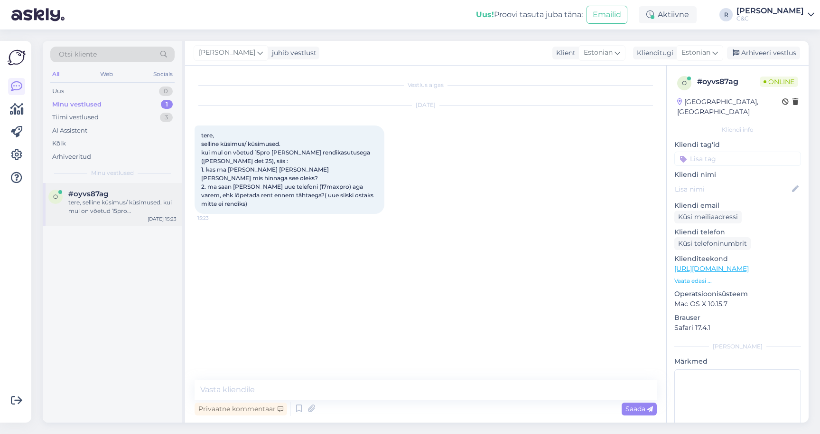
click at [115, 193] on div "#oyvs87ag" at bounding box center [122, 193] width 108 height 9
click at [292, 388] on textarea at bounding box center [426, 389] width 462 height 20
click at [301, 407] on icon at bounding box center [298, 408] width 11 height 14
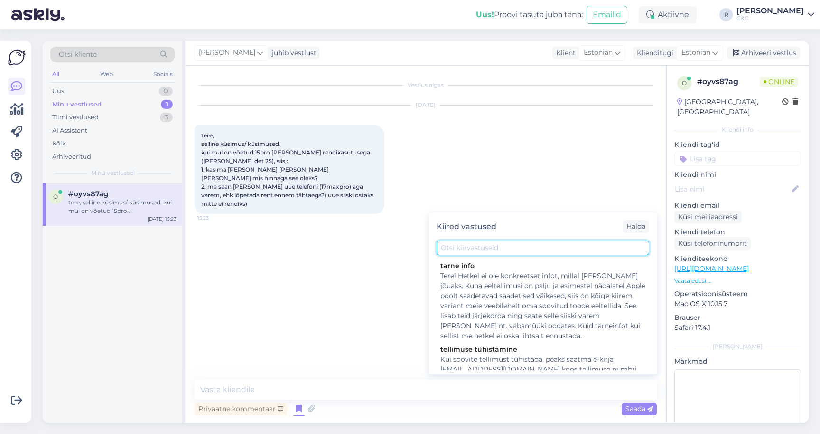
click at [479, 254] on input "text" at bounding box center [543, 247] width 213 height 15
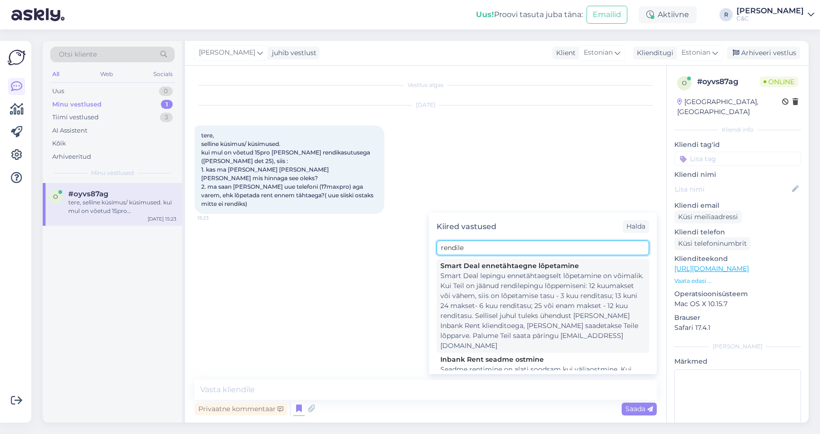
type input "rendile"
click at [505, 294] on div "Smart Deal lepingu ennetähtaegselt lõpetamine on võimalik. Kui Teil on jäänud r…" at bounding box center [543, 311] width 205 height 80
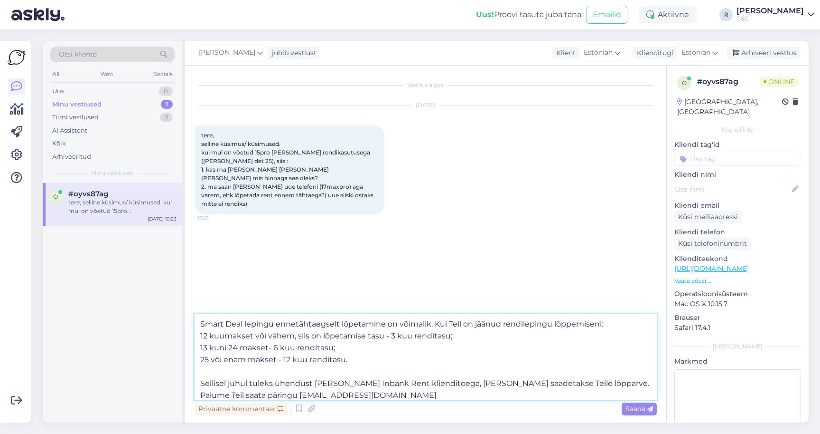
click at [204, 322] on textarea "Smart Deal lepingu ennetähtaegselt lõpetamine on võimalik. Kui Teil on jäänud r…" at bounding box center [426, 356] width 462 height 85
type textarea "Tere! Smart Deal lepingu ennetähtaegselt lõpetamine on võimalik. Kui Teil on jä…"
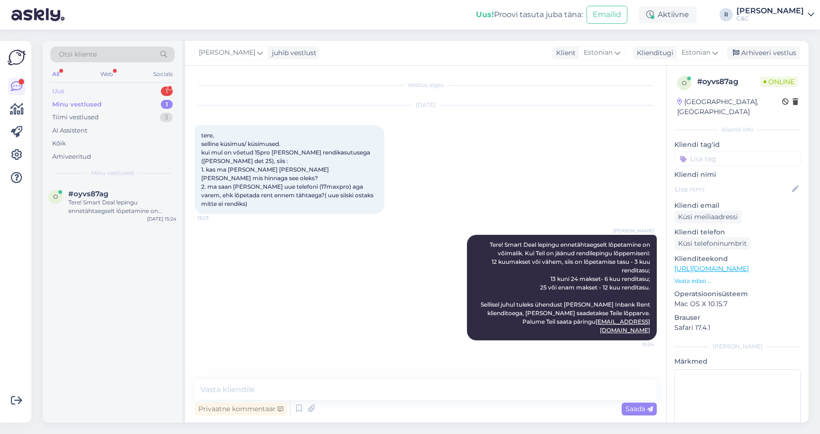
click at [135, 88] on div "Uus 1" at bounding box center [112, 91] width 124 height 13
click at [109, 185] on div "v #vbeygmqh 1 kus poes? kui ma netis vaatan siis tuleb eve motion sensori peale…" at bounding box center [113, 204] width 140 height 43
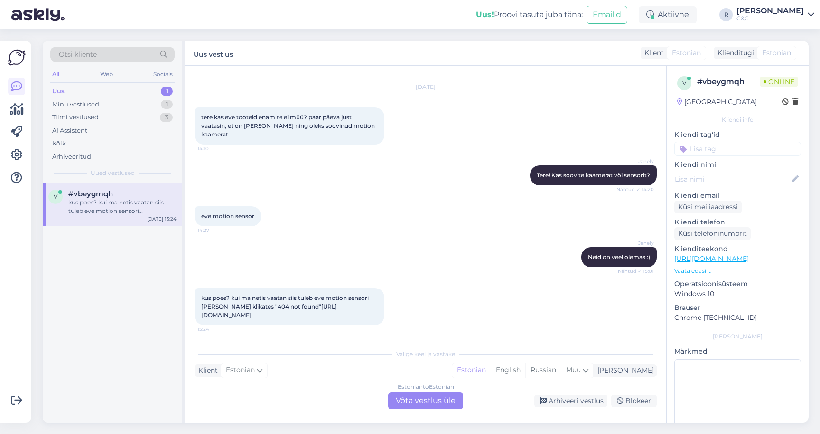
click at [234, 318] on div "kus poes? kui ma netis vaatan siis tuleb eve motion sensori peale klikates "404…" at bounding box center [290, 306] width 190 height 37
click at [234, 316] on link "https://www.shop.cec.ee/eve-motion-elevemotion" at bounding box center [269, 310] width 136 height 16
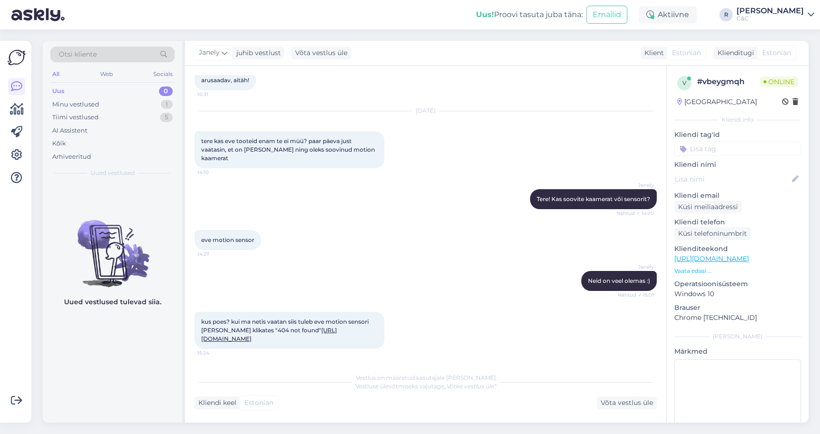
scroll to position [308, 0]
click at [144, 103] on div "Minu vestlused 1" at bounding box center [112, 104] width 124 height 13
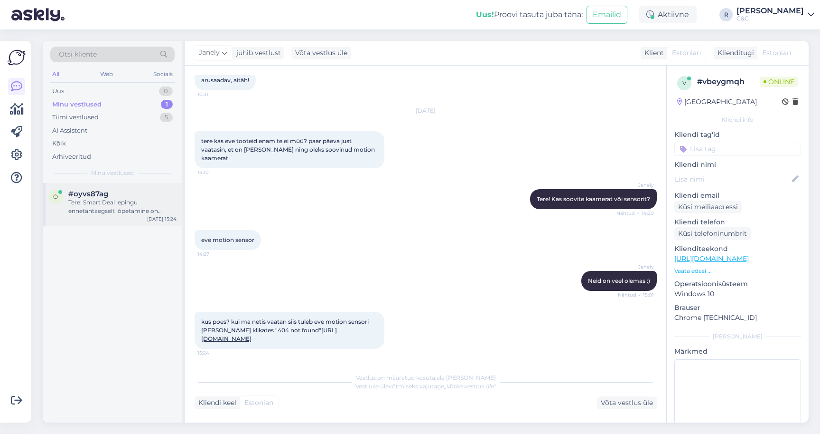
click at [120, 208] on div "Tere! Smart Deal lepingu ennetähtaegselt lõpetamine on võimalik. Kui Teil on jä…" at bounding box center [122, 206] width 108 height 17
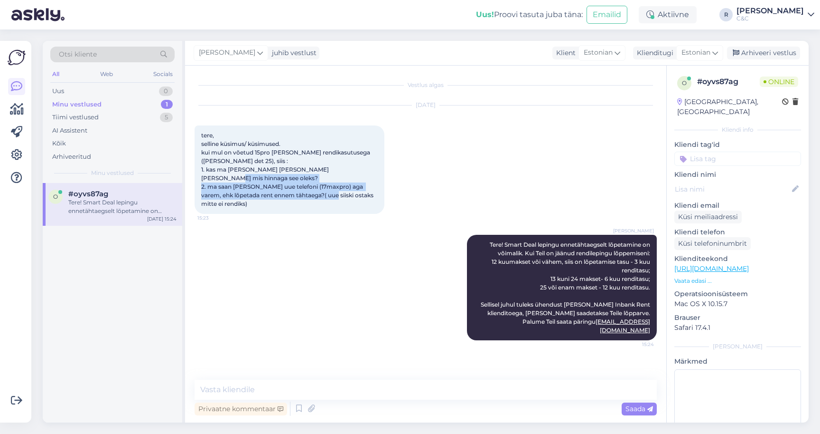
drag, startPoint x: 248, startPoint y: 194, endPoint x: 199, endPoint y: 179, distance: 50.5
click at [199, 179] on div "tere, selline küsimus/ küsimused. kui mul on võetud 15pro max selle rendikasutu…" at bounding box center [290, 169] width 190 height 88
click at [312, 366] on div "Vestlus algas Sep 26 2025 tere, selline küsimus/ küsimused. kui mul on võetud 1…" at bounding box center [430, 223] width 471 height 296
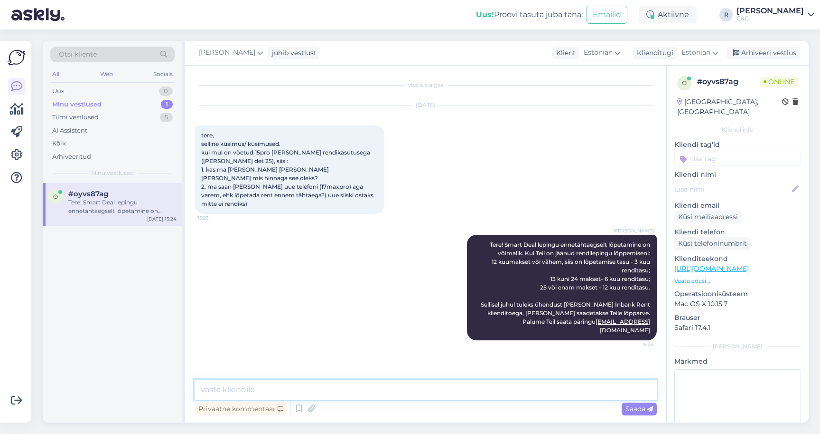
click at [304, 381] on textarea at bounding box center [426, 389] width 462 height 20
type textarea "Saate võtta"
click at [267, 397] on textarea at bounding box center [426, 389] width 462 height 20
type textarea "Saate"
click at [308, 388] on textarea at bounding box center [426, 389] width 462 height 20
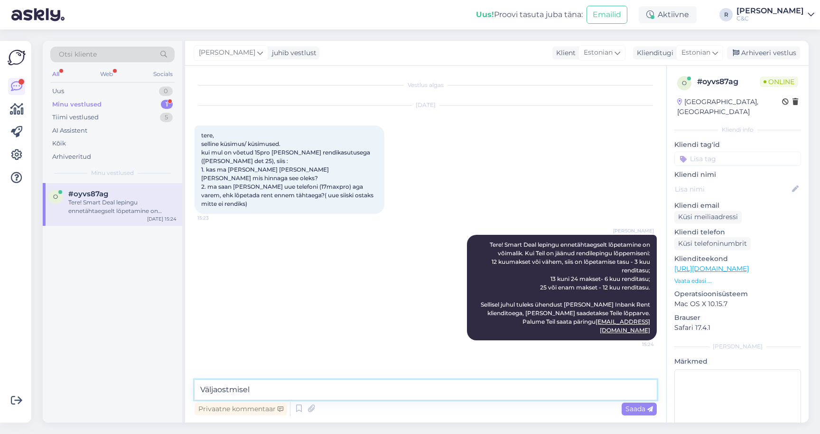
click at [319, 388] on textarea "Väljaostmisel" at bounding box center [426, 389] width 462 height 20
click at [139, 109] on div "Minu vestlused 1" at bounding box center [112, 104] width 124 height 13
click at [139, 104] on div "Minu vestlused 1" at bounding box center [112, 104] width 124 height 13
click at [270, 383] on textarea "Väljaostmisel" at bounding box center [426, 389] width 462 height 20
click at [289, 392] on textarea "Väljaostmisel" at bounding box center [426, 389] width 462 height 20
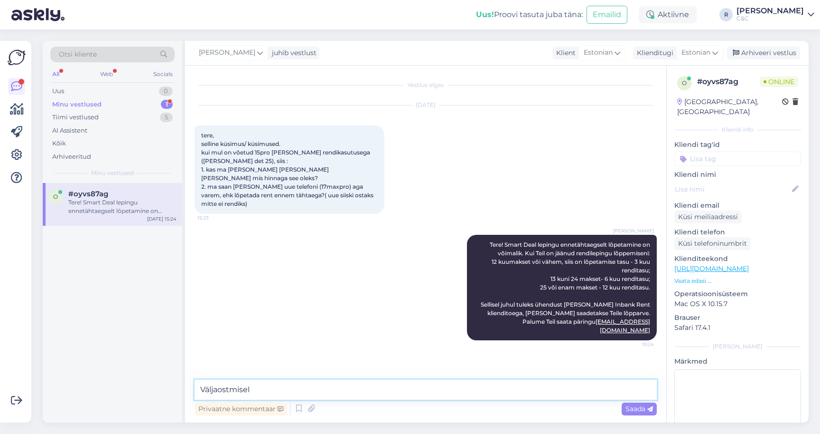
paste textarea "Kui soovite seadet välja osta tuleb Teil otse kirjutada info@inbank.ee ja nemad…"
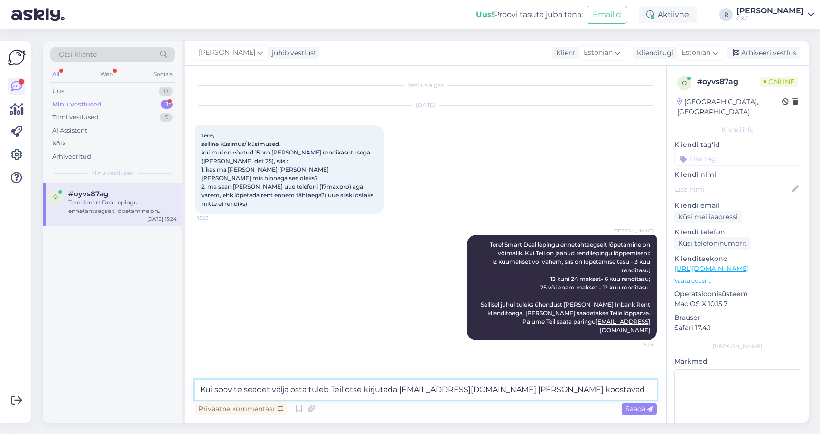
click at [397, 388] on textarea "Kui soovite seadet välja osta tuleb Teil otse kirjutada info@inbank.ee ja nemad…" at bounding box center [426, 389] width 462 height 20
type textarea "Kui soovite seadet välja osta tuleb Teil otse kirjutada samamoodi info@inbank.e…"
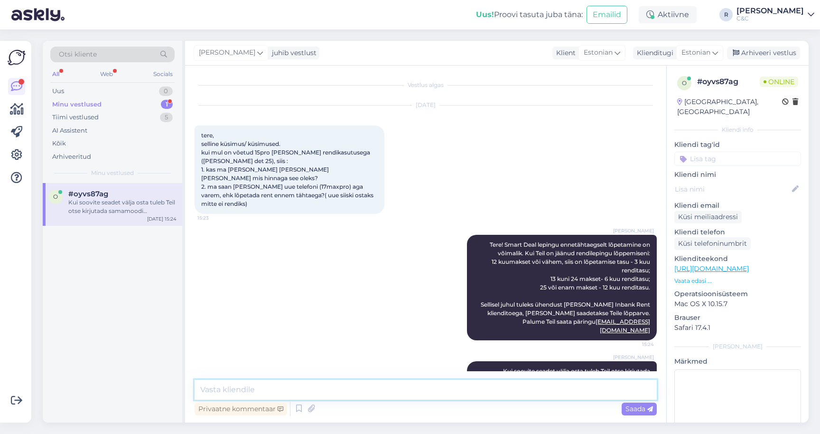
scroll to position [12, 0]
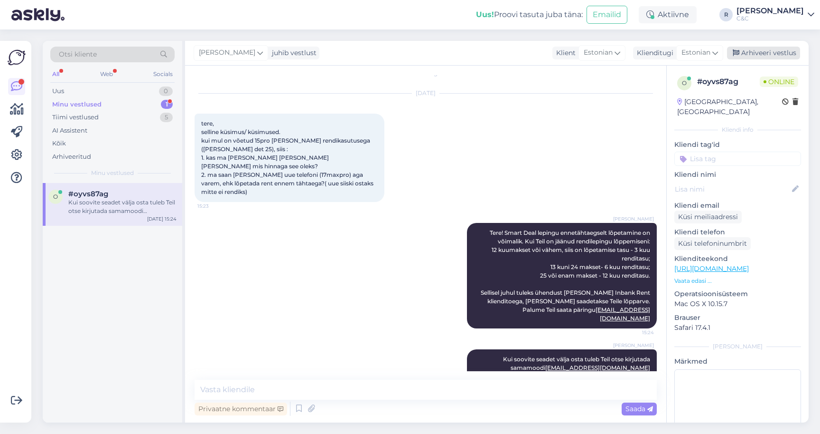
click at [784, 54] on div "Arhiveeri vestlus" at bounding box center [763, 53] width 73 height 13
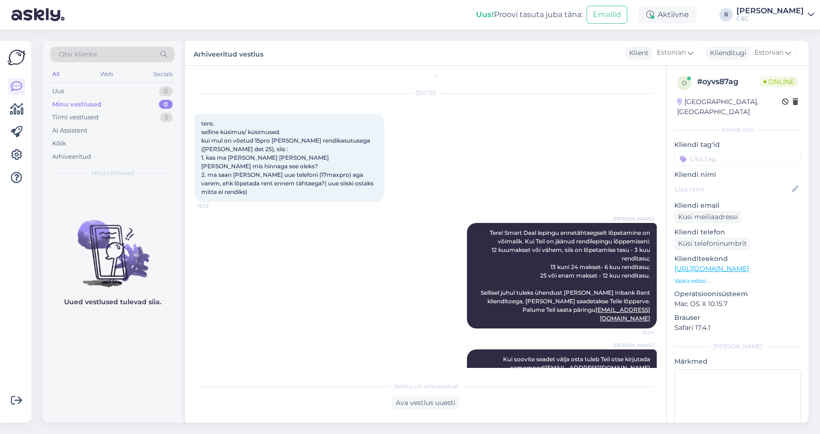
click at [459, 111] on div "Sep 26 2025 tere, selline küsimus/ küsimused. kui mul on võetud 15pro max selle…" at bounding box center [426, 147] width 462 height 129
click at [145, 120] on div "Tiimi vestlused 5" at bounding box center [112, 117] width 124 height 13
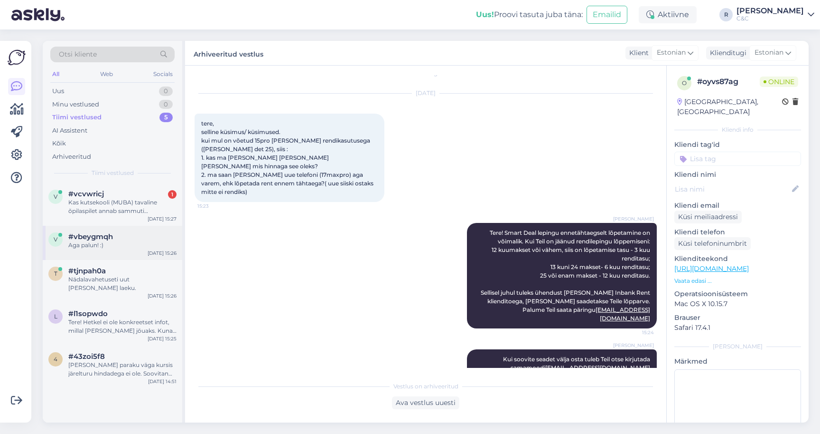
click at [113, 236] on span "#vbeygmqh" at bounding box center [90, 236] width 45 height 9
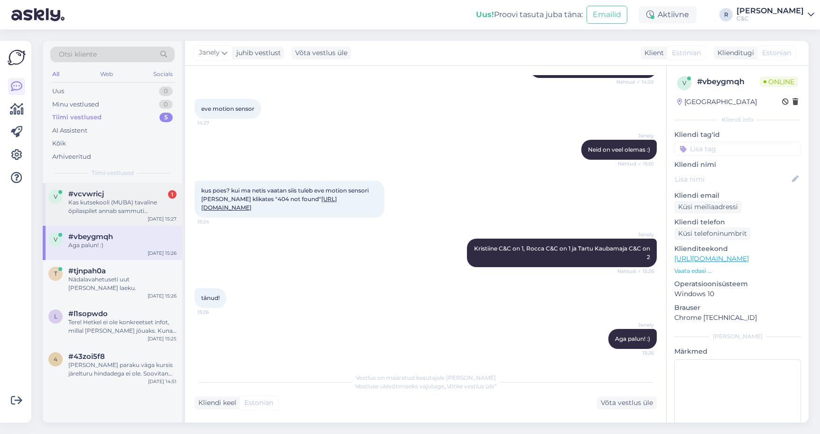
click at [119, 205] on div "Kas kutsekooli (MUBA) tavaline õpilaspilet annab sammuti soodustust (ei ole üli…" at bounding box center [122, 206] width 108 height 17
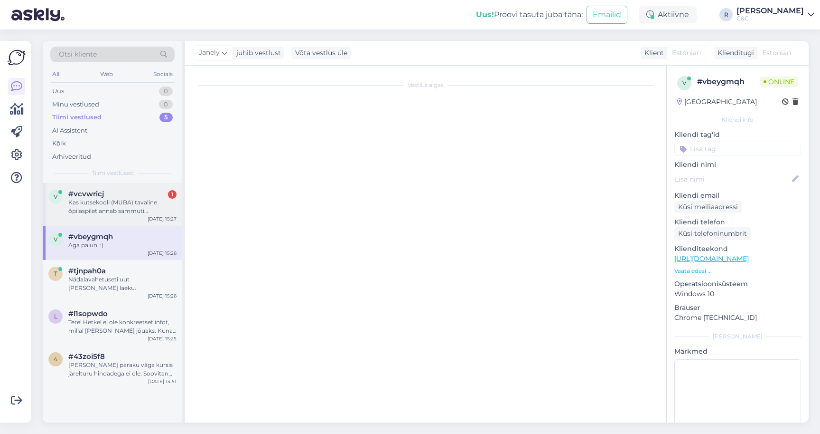
scroll to position [102, 0]
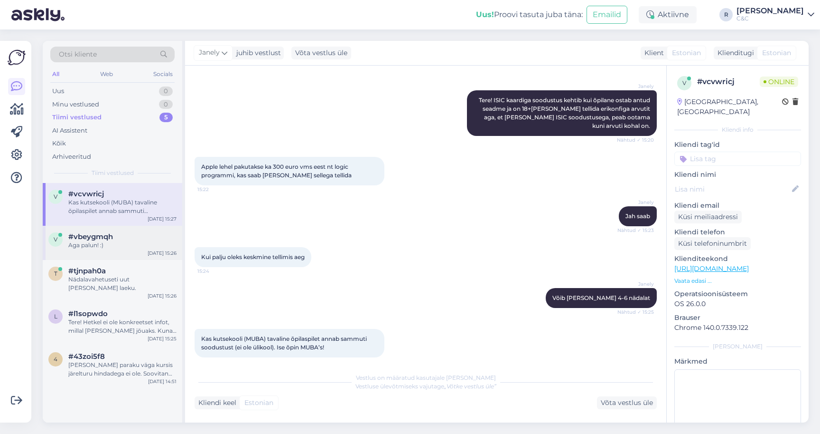
click at [123, 235] on div "#vbeygmqh" at bounding box center [122, 236] width 108 height 9
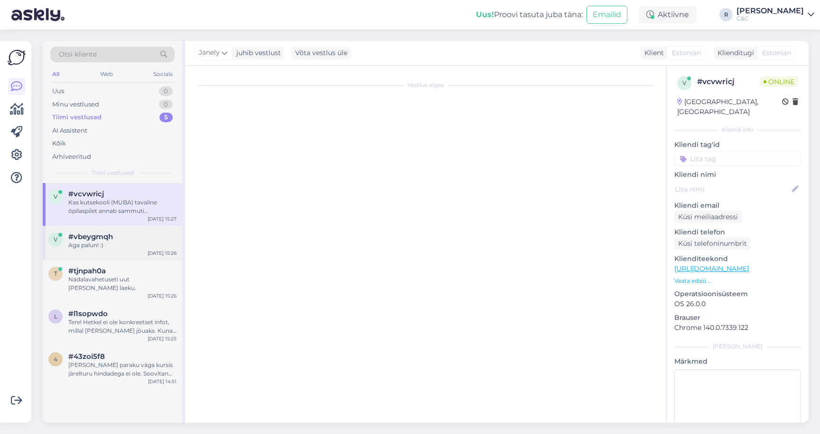
scroll to position [439, 0]
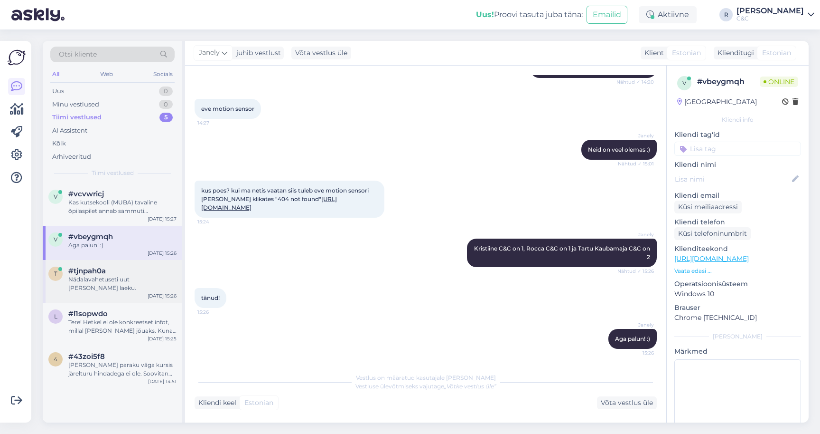
click at [106, 282] on div "t #tjnpah0a Nädalavahetuseti uut kaupa ei laeku. Sep 26 15:26" at bounding box center [113, 281] width 140 height 43
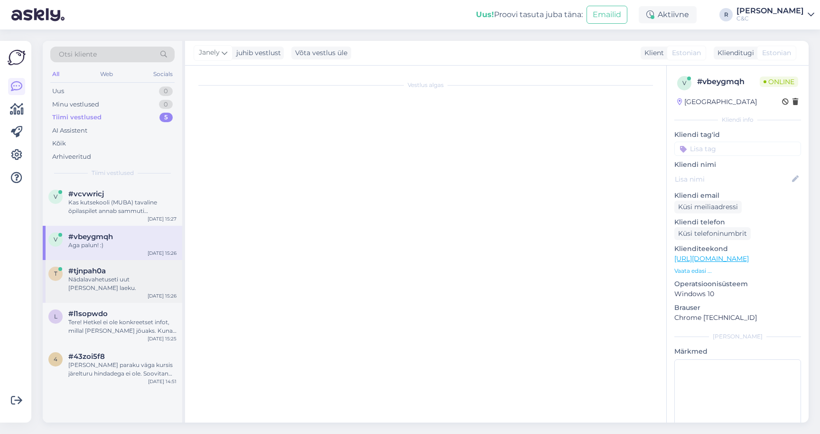
scroll to position [742, 0]
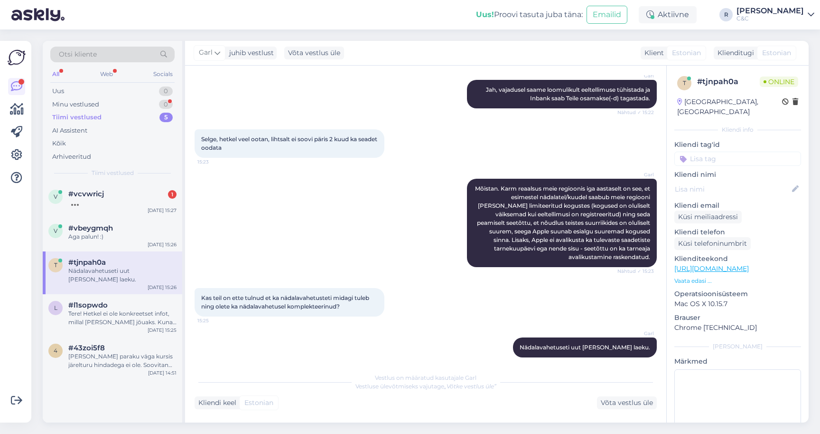
click at [149, 192] on div "#vcvwricj 1" at bounding box center [122, 193] width 108 height 9
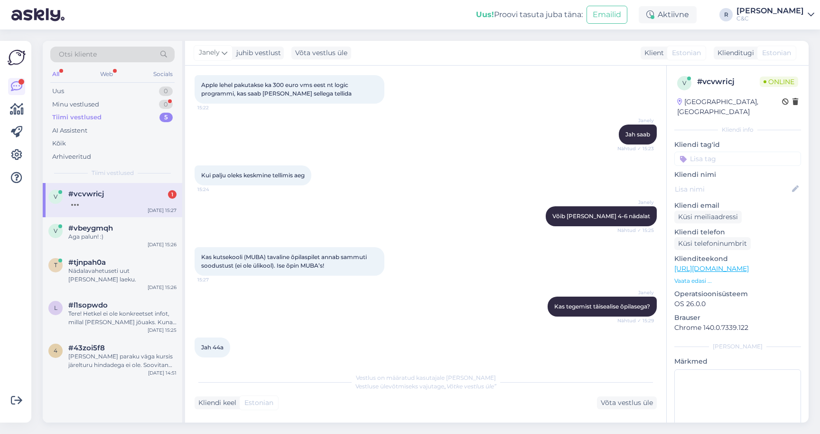
scroll to position [224, 0]
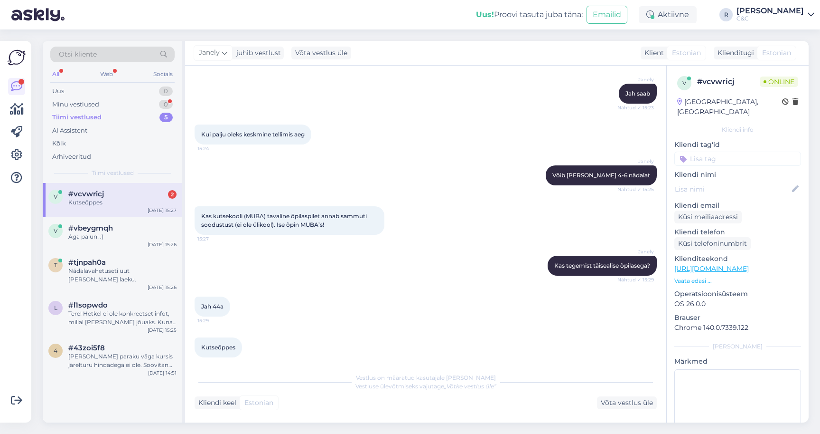
click at [348, 314] on div "Jah 44a 15:29" at bounding box center [426, 306] width 462 height 41
click at [138, 190] on div "#vcvwricj 2" at bounding box center [122, 193] width 108 height 9
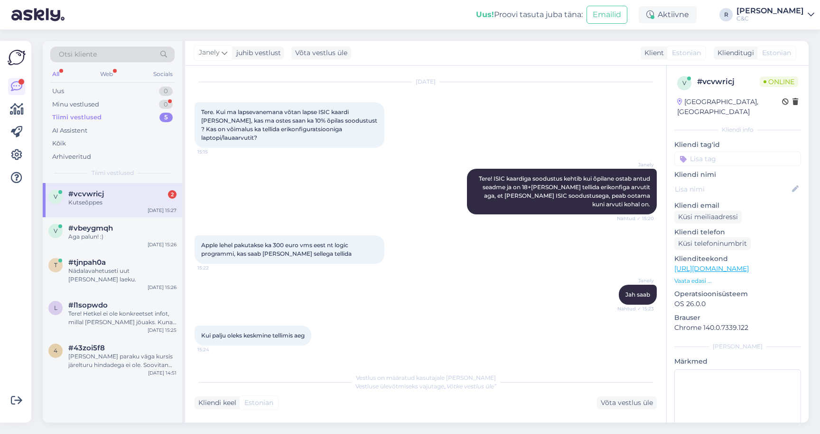
scroll to position [64, 0]
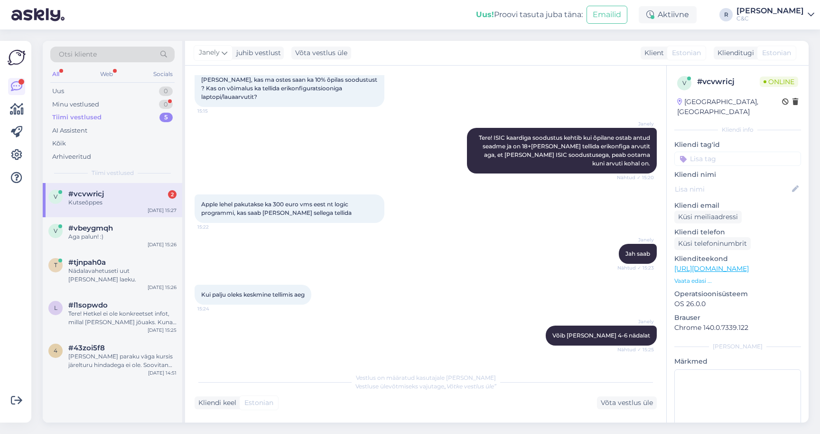
click at [308, 206] on span "Apple lehel pakutakse ka 300 euro vms eest nt logic programmi, kas saab ka koos…" at bounding box center [276, 208] width 151 height 16
click at [299, 208] on div "Apple lehel pakutakse ka 300 euro vms eest nt logic programmi, kas saab ka koos…" at bounding box center [290, 208] width 190 height 28
